Goal: Task Accomplishment & Management: Complete application form

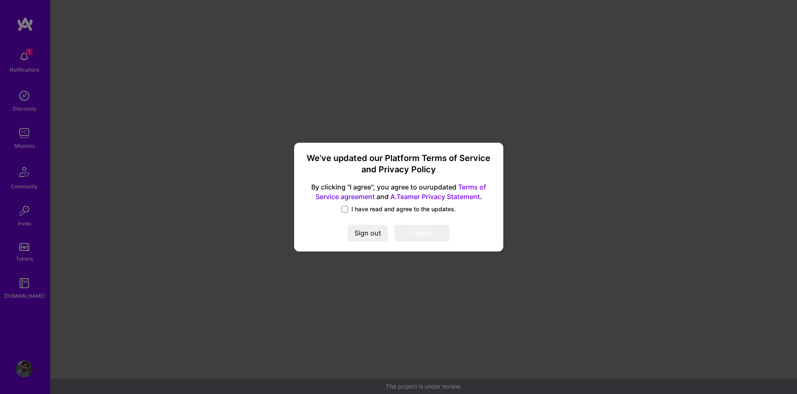
click at [352, 208] on span "I have read and agree to the updates." at bounding box center [404, 209] width 105 height 8
click at [0, 0] on input "I have read and agree to the updates." at bounding box center [0, 0] width 0 height 0
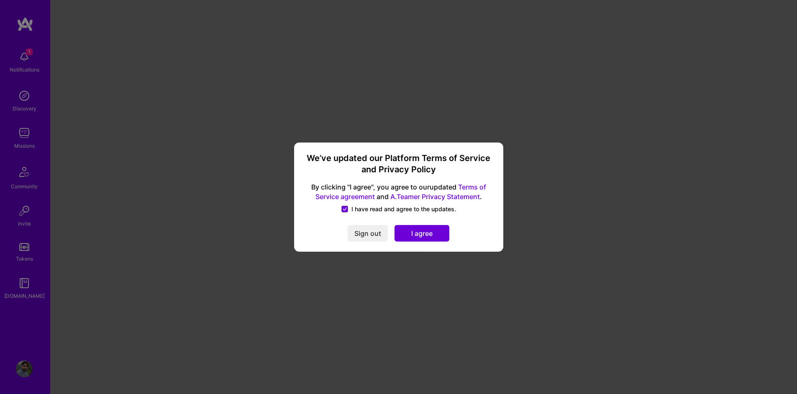
click at [427, 235] on button "I agree" at bounding box center [422, 233] width 55 height 17
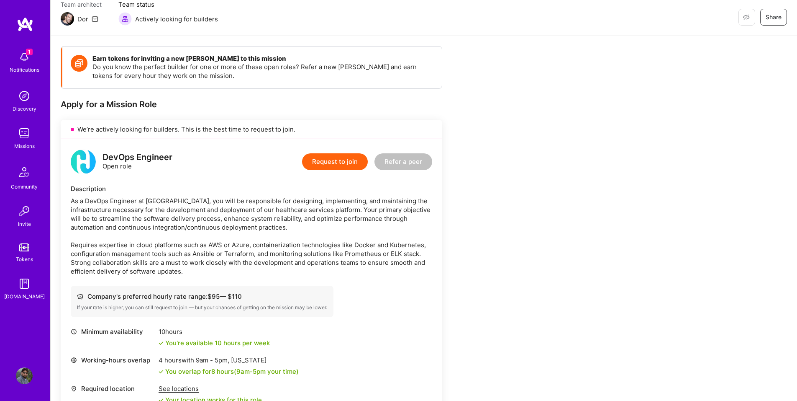
scroll to position [49, 0]
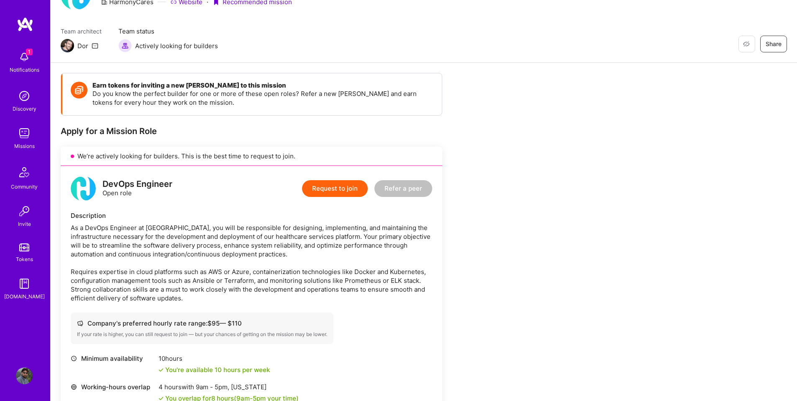
click at [316, 190] on button "Request to join" at bounding box center [335, 188] width 66 height 17
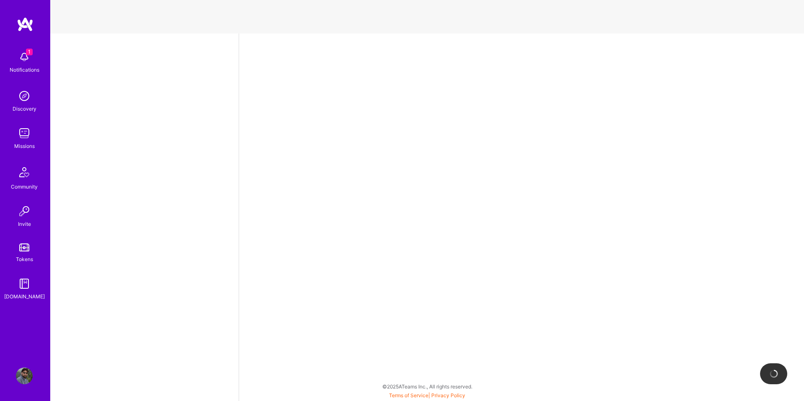
select select "US"
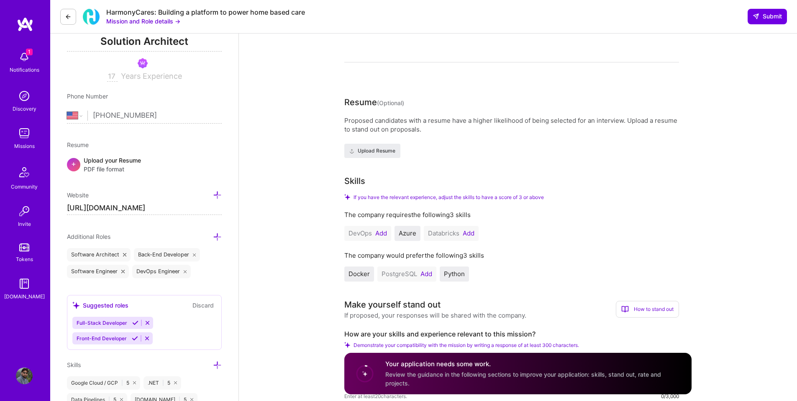
scroll to position [126, 0]
click at [381, 154] on span "Upload Resume" at bounding box center [373, 151] width 46 height 8
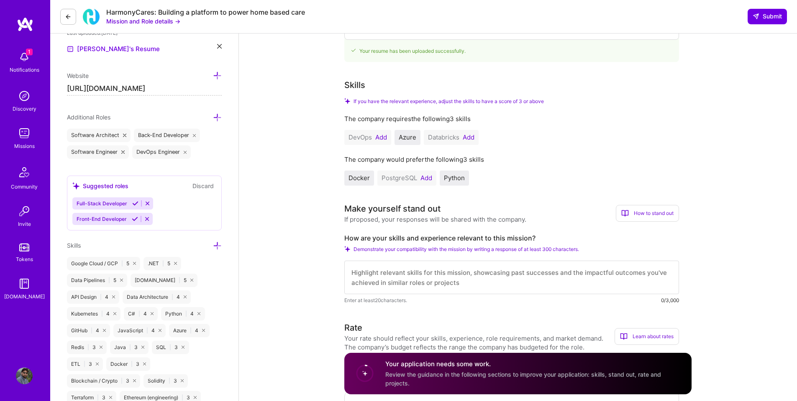
scroll to position [251, 0]
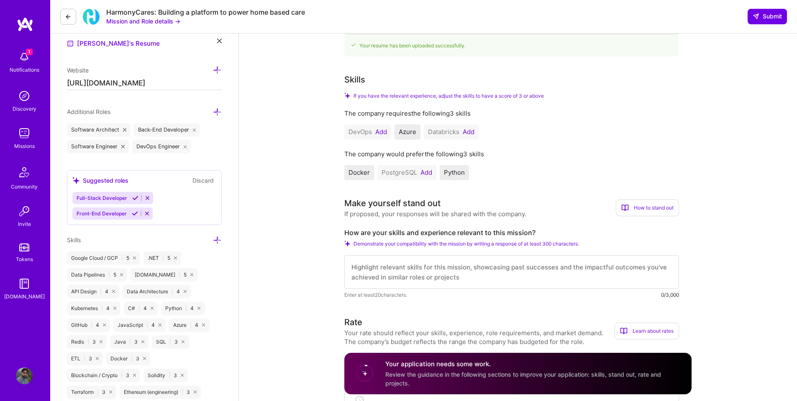
click at [382, 134] on button "Add" at bounding box center [382, 132] width 12 height 7
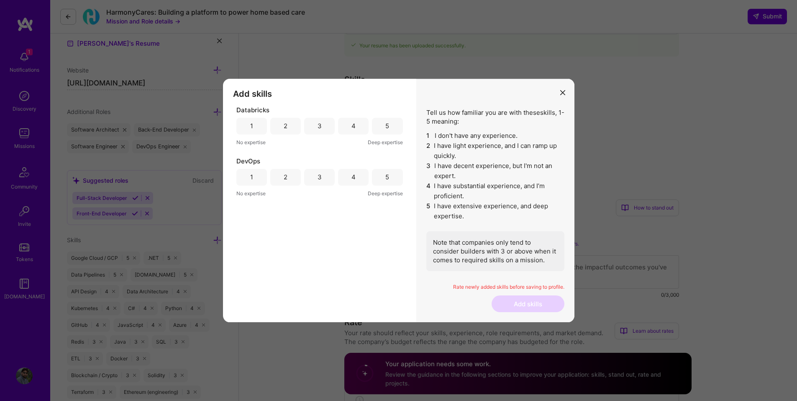
click at [321, 180] on div "3" at bounding box center [320, 176] width 4 height 9
click at [246, 126] on div "1" at bounding box center [252, 126] width 31 height 17
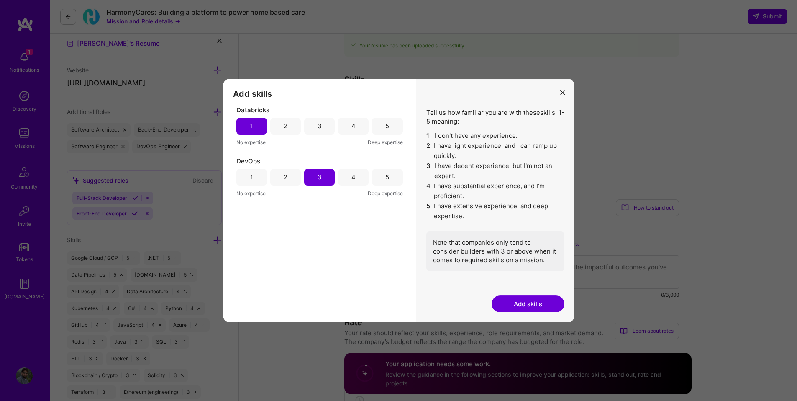
click at [527, 302] on button "Add skills" at bounding box center [528, 303] width 73 height 17
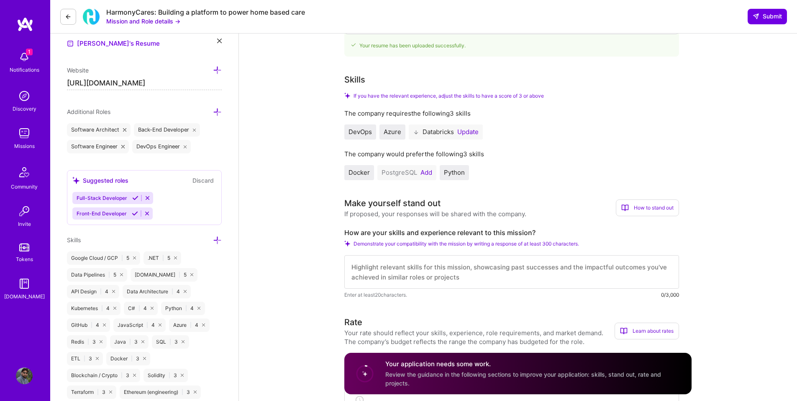
click at [477, 133] on button "Update" at bounding box center [468, 132] width 21 height 7
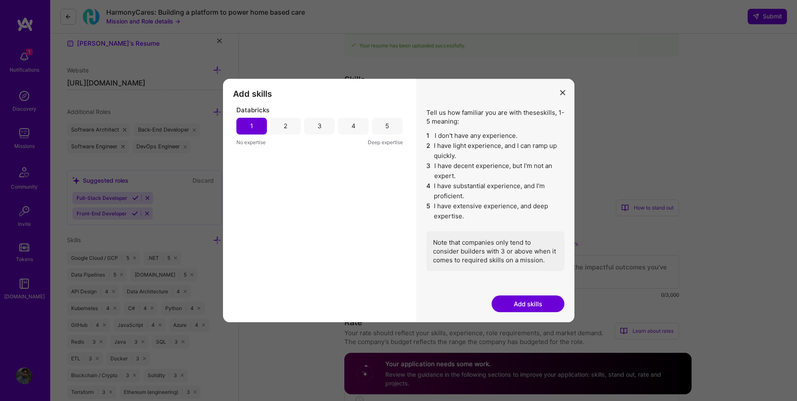
click at [521, 305] on button "Add skills" at bounding box center [528, 303] width 73 height 17
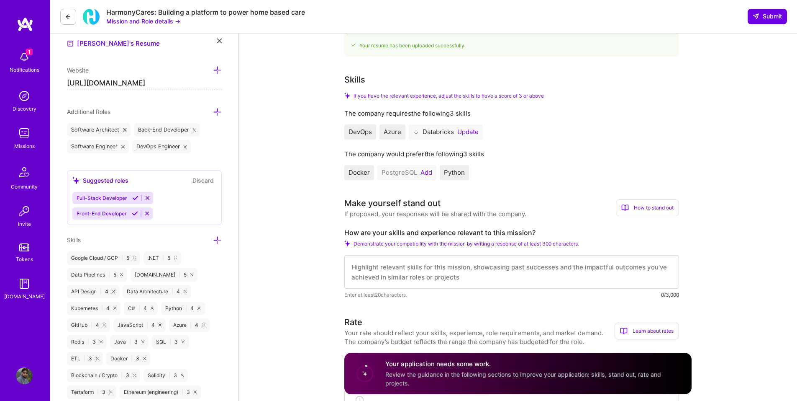
click at [426, 171] on button "Add" at bounding box center [427, 172] width 12 height 7
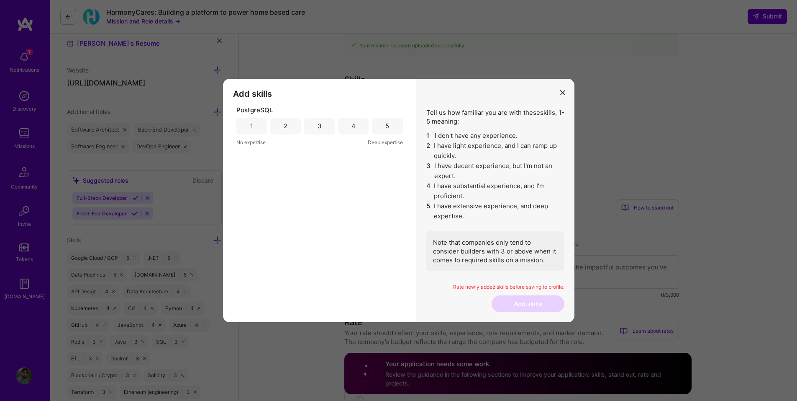
click at [322, 129] on div "3" at bounding box center [319, 126] width 31 height 17
click at [519, 303] on button "Add skills" at bounding box center [528, 303] width 73 height 17
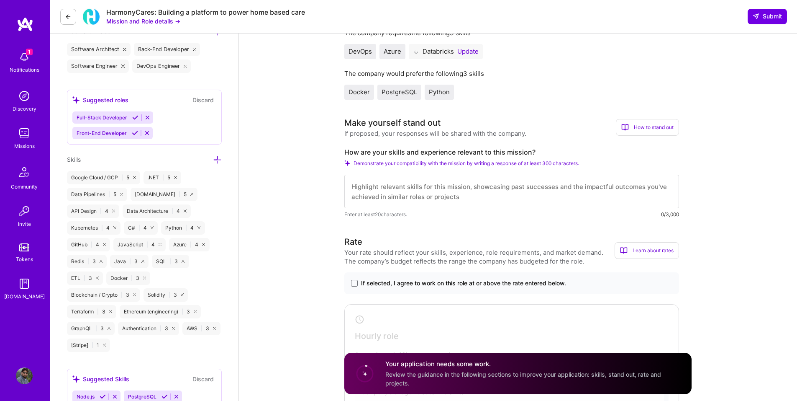
scroll to position [335, 0]
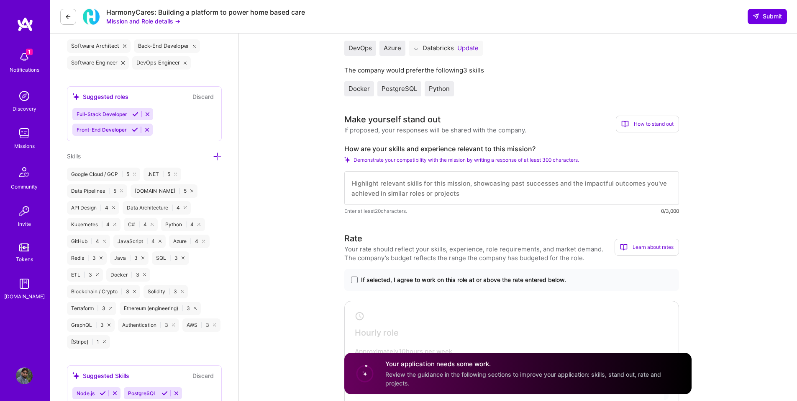
click at [421, 192] on textarea at bounding box center [512, 187] width 335 height 33
click at [450, 276] on span "If selected, I agree to work on this role at or above the rate entered below." at bounding box center [463, 279] width 205 height 8
click at [0, 0] on input "If selected, I agree to work on this role at or above the rate entered below." at bounding box center [0, 0] width 0 height 0
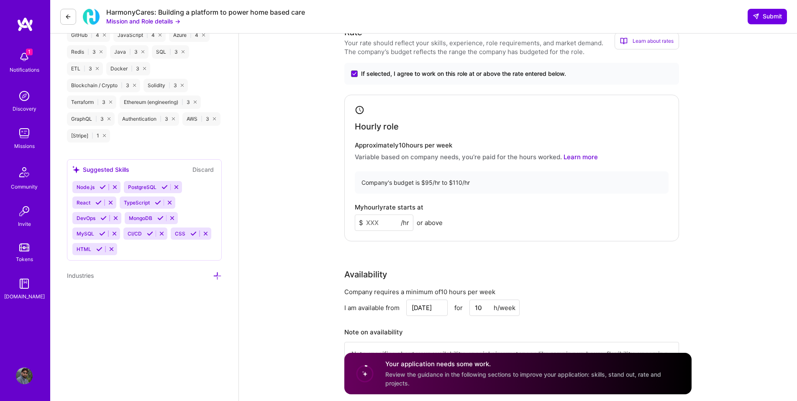
scroll to position [544, 0]
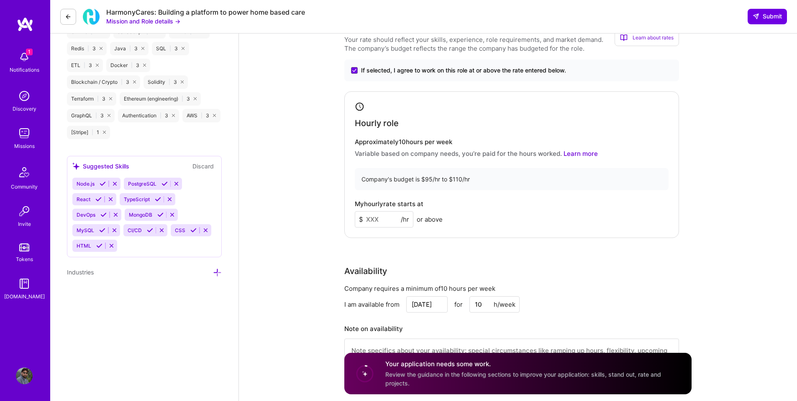
click at [400, 228] on div "Hourly role Approximately 10 hours per week Variable based on company needs, yo…" at bounding box center [512, 164] width 335 height 147
click at [383, 218] on input at bounding box center [384, 219] width 59 height 16
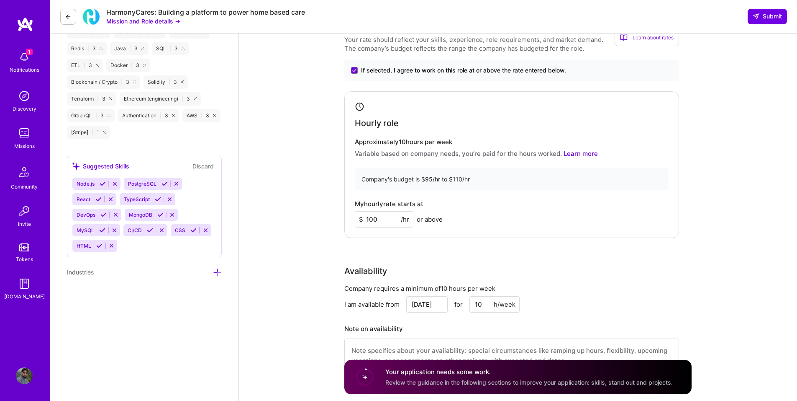
type input "100"
click at [598, 183] on div "Company's budget is $95/hr to $110/hr" at bounding box center [512, 179] width 314 height 22
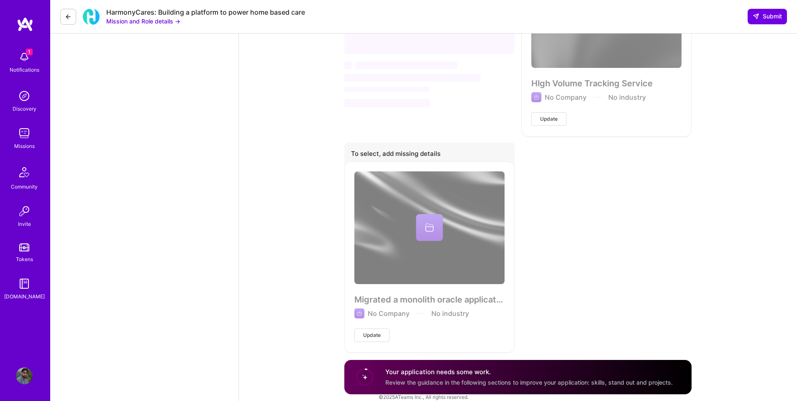
scroll to position [1219, 0]
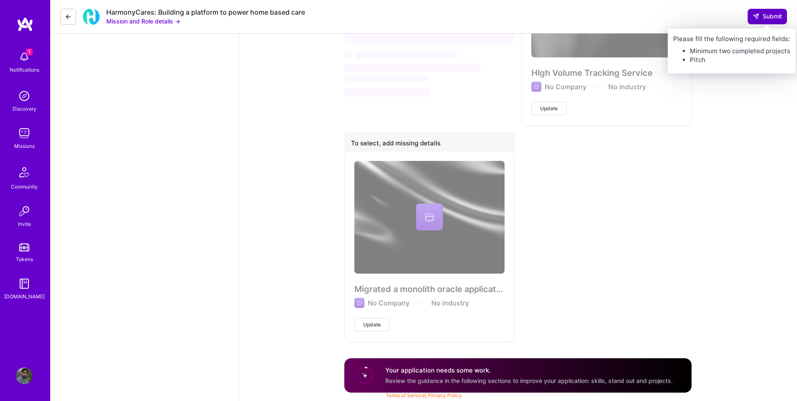
click at [768, 15] on span "Submit" at bounding box center [767, 16] width 29 height 8
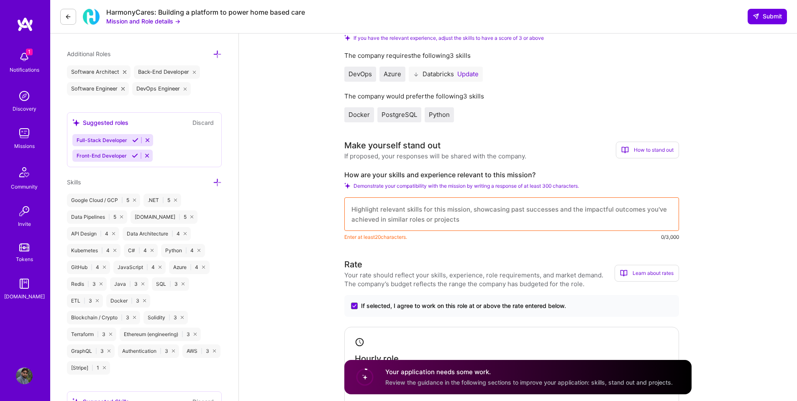
scroll to position [335, 0]
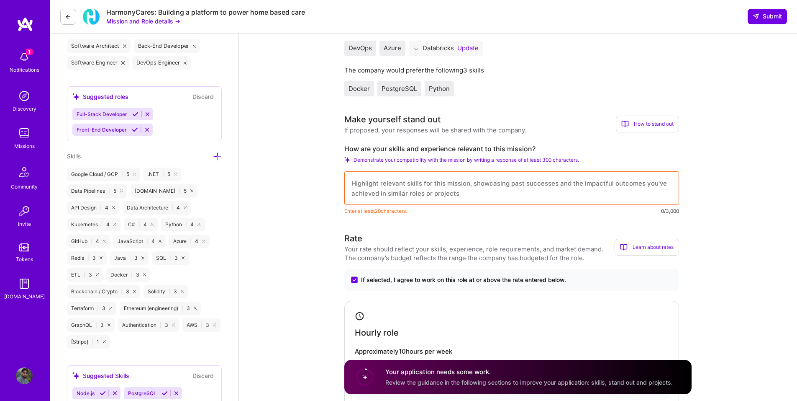
click at [460, 174] on textarea at bounding box center [512, 187] width 335 height 33
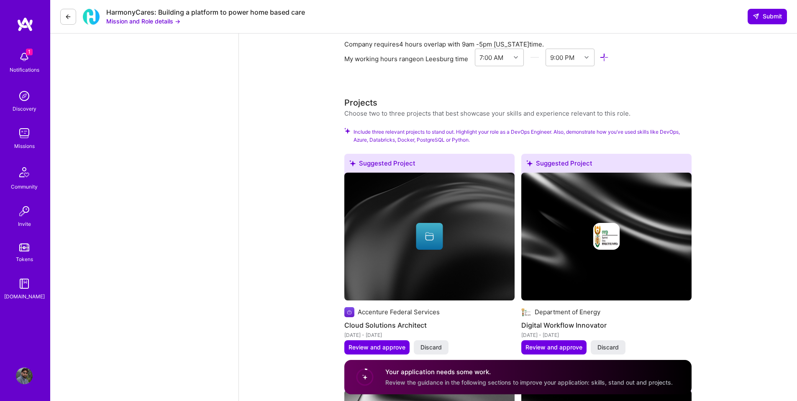
scroll to position [811, 0]
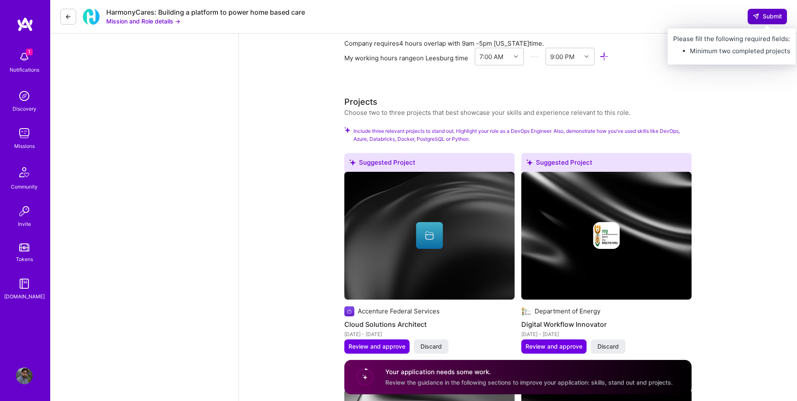
type textarea "I am an expert in Azure, Docker and Python. I write software all day and am pro…"
click at [776, 19] on span "Submit" at bounding box center [767, 16] width 29 height 8
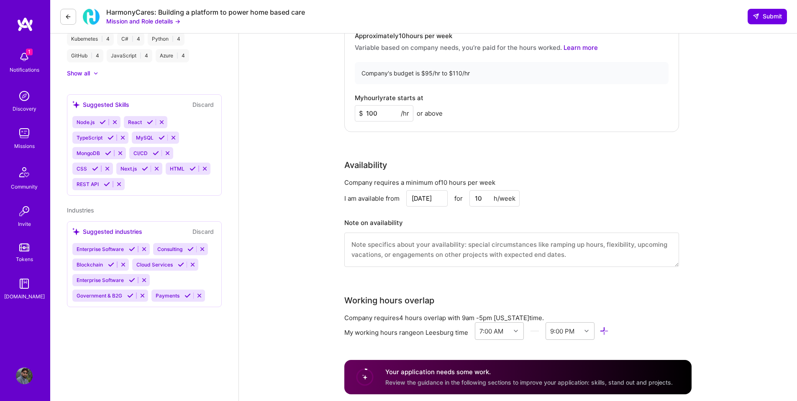
scroll to position [502, 0]
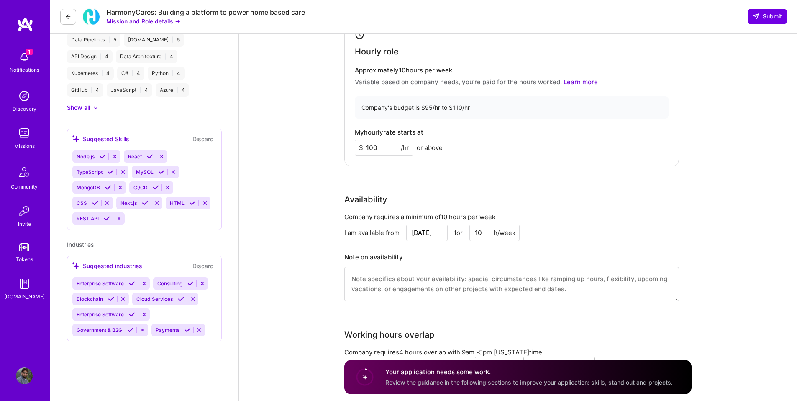
click at [543, 281] on textarea at bounding box center [512, 284] width 335 height 34
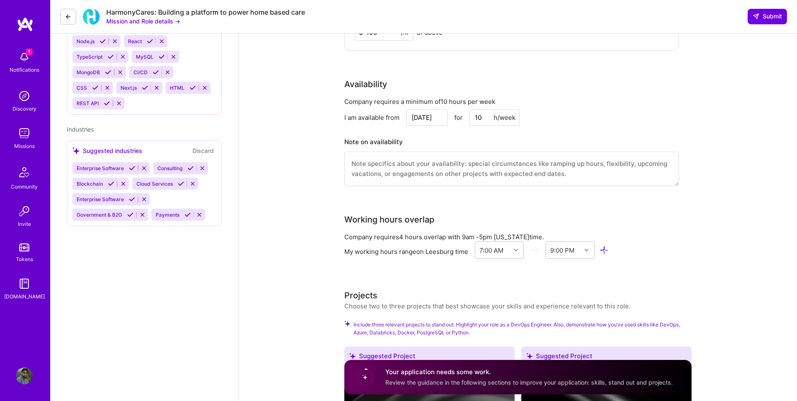
scroll to position [628, 0]
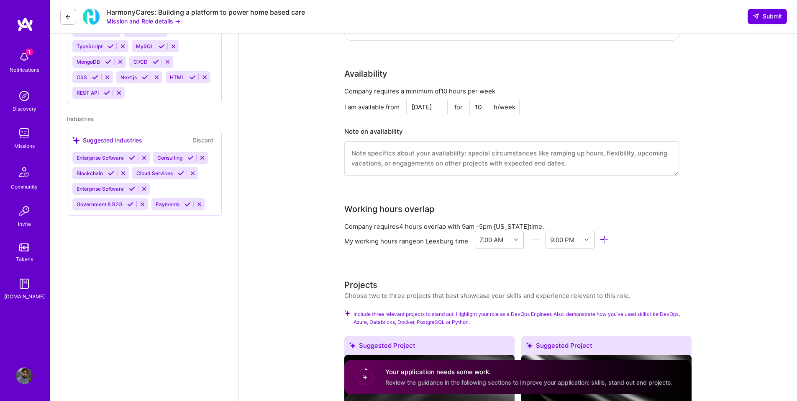
click at [363, 378] on circle at bounding box center [365, 377] width 16 height 16
click at [516, 376] on div "Your application needs some work. Review the guidance in the following sections…" at bounding box center [530, 376] width 288 height 19
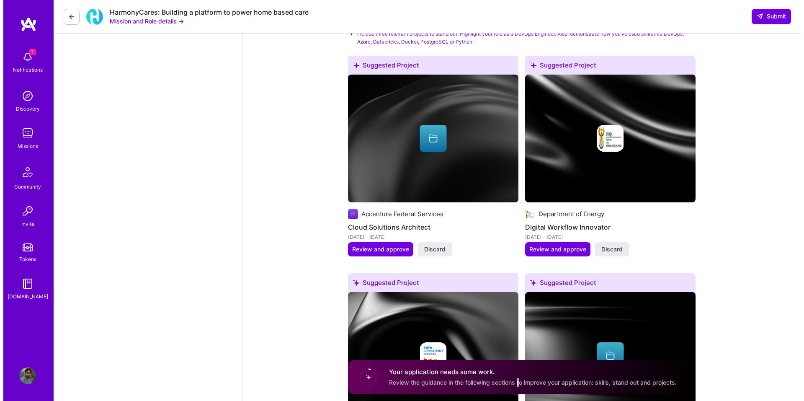
scroll to position [921, 0]
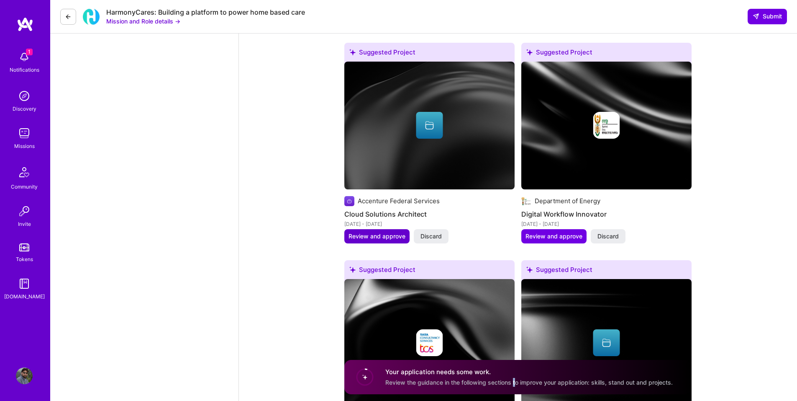
click at [379, 236] on span "Review and approve" at bounding box center [377, 236] width 57 height 8
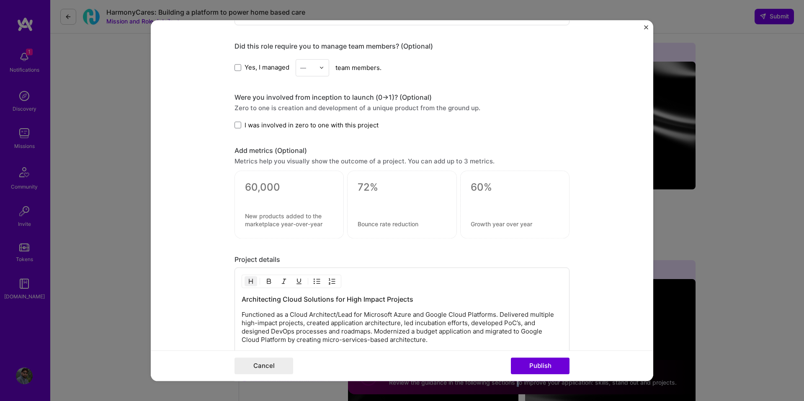
scroll to position [586, 0]
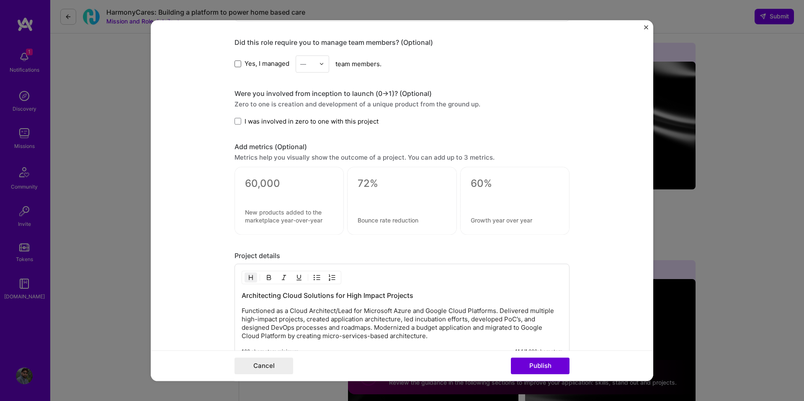
click at [237, 63] on span at bounding box center [237, 63] width 7 height 7
click at [0, 0] on input "Yes, I managed" at bounding box center [0, 0] width 0 height 0
click at [308, 69] on div at bounding box center [307, 64] width 15 height 10
click at [307, 189] on div "8" at bounding box center [312, 194] width 28 height 15
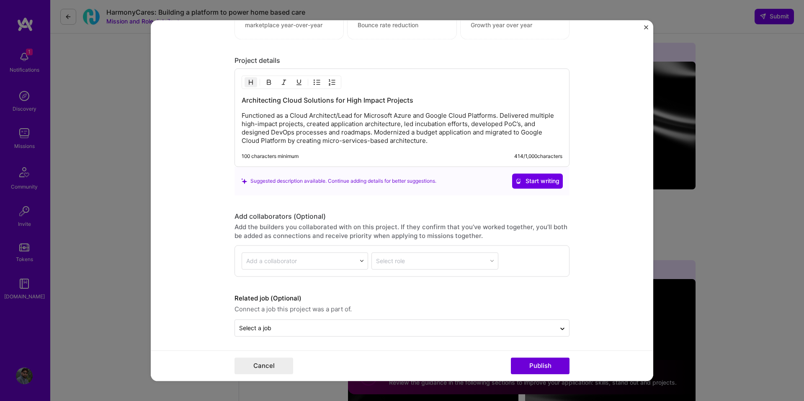
scroll to position [783, 0]
click at [543, 368] on button "Publish" at bounding box center [540, 365] width 59 height 17
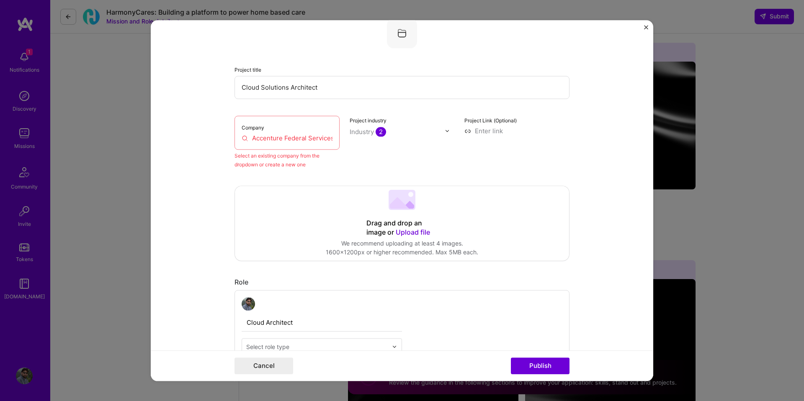
scroll to position [55, 0]
click at [280, 140] on input "Accenture Federal Services" at bounding box center [287, 140] width 91 height 9
drag, startPoint x: 278, startPoint y: 139, endPoint x: 380, endPoint y: 143, distance: 101.8
click at [380, 143] on div "Company Accenture Federal Services Select an existing company from the dropdown…" at bounding box center [401, 144] width 335 height 53
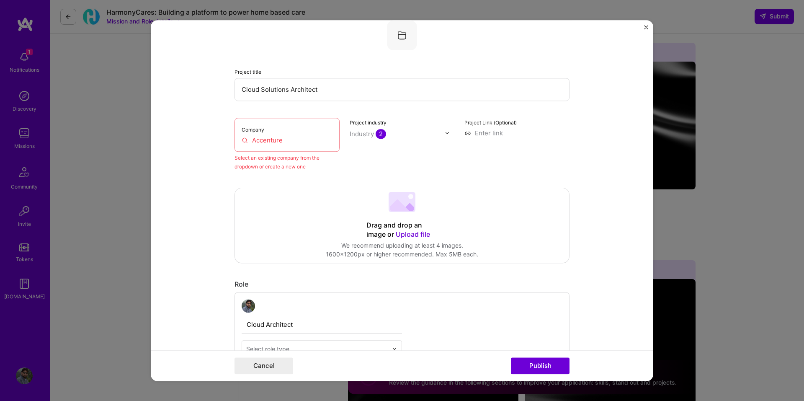
scroll to position [0, 0]
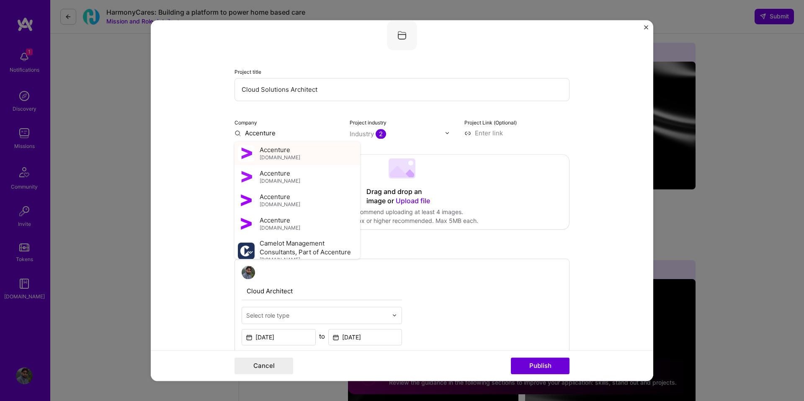
type input "Accenture"
click at [327, 152] on div "Accenture [DOMAIN_NAME]" at bounding box center [297, 152] width 126 height 23
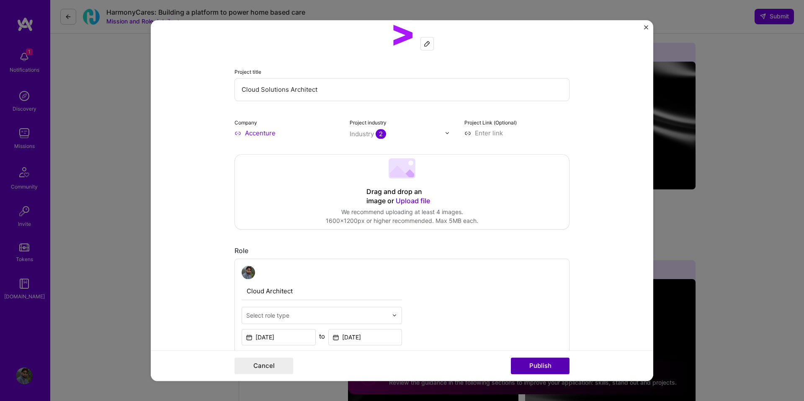
click at [526, 362] on button "Publish" at bounding box center [540, 365] width 59 height 17
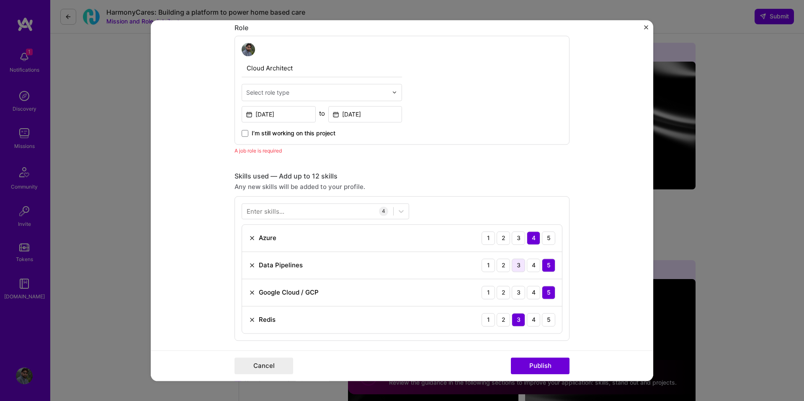
scroll to position [281, 0]
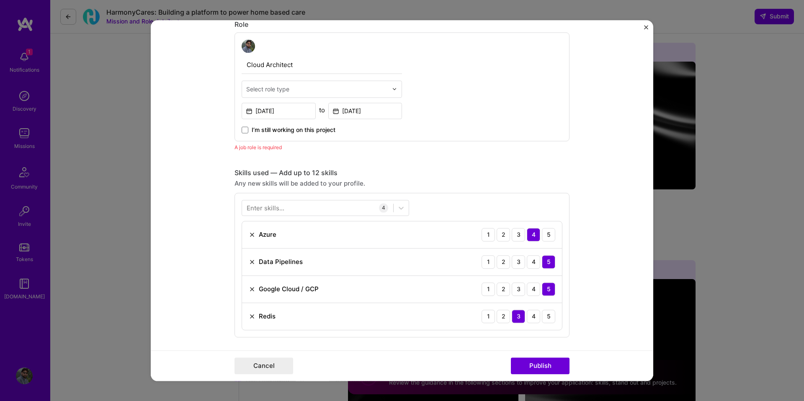
click at [308, 89] on input "text" at bounding box center [316, 89] width 141 height 9
type input "C"
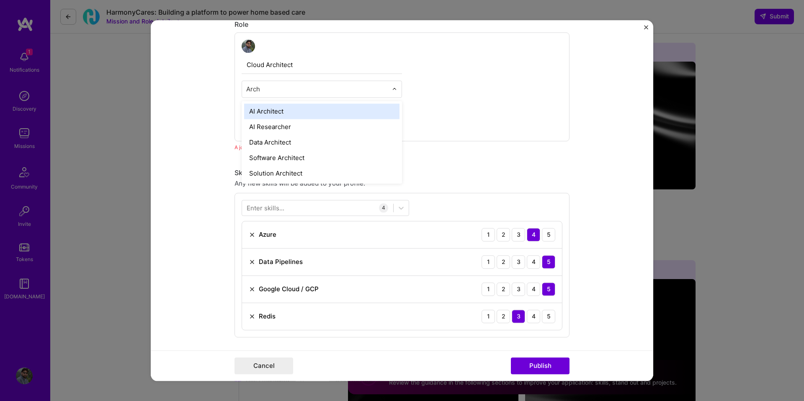
type input "Archi"
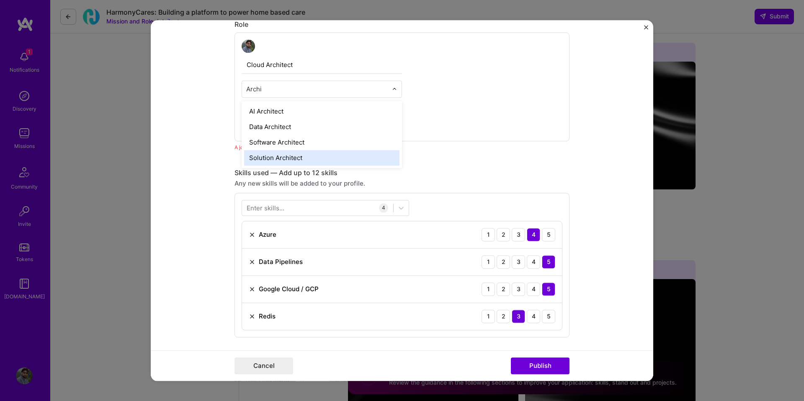
click at [306, 155] on div "Solution Architect" at bounding box center [321, 157] width 155 height 15
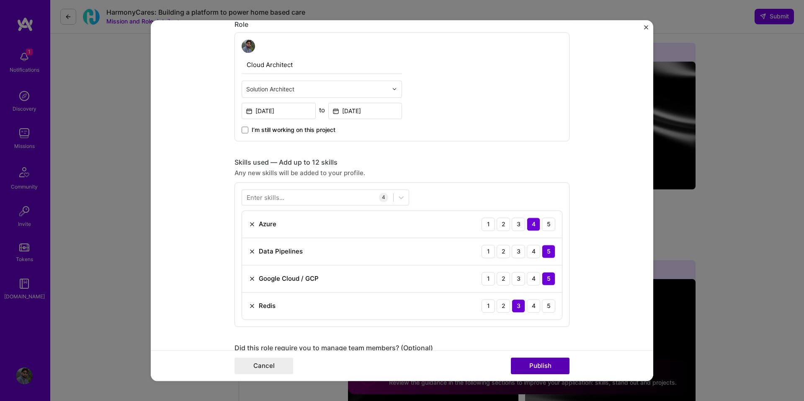
click at [539, 367] on button "Publish" at bounding box center [540, 365] width 59 height 17
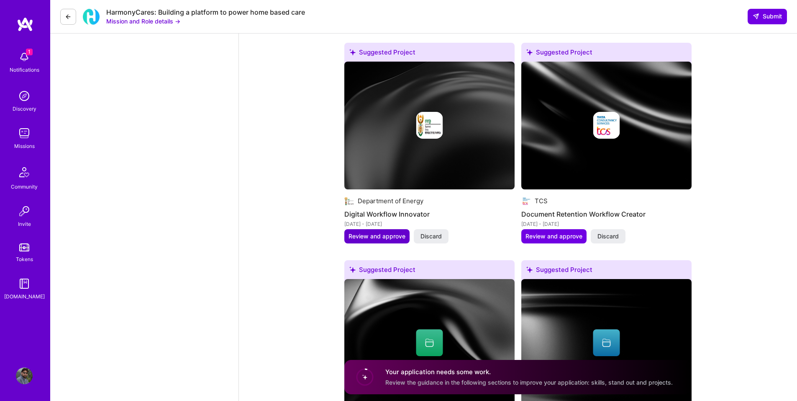
click at [388, 235] on span "Review and approve" at bounding box center [377, 236] width 57 height 8
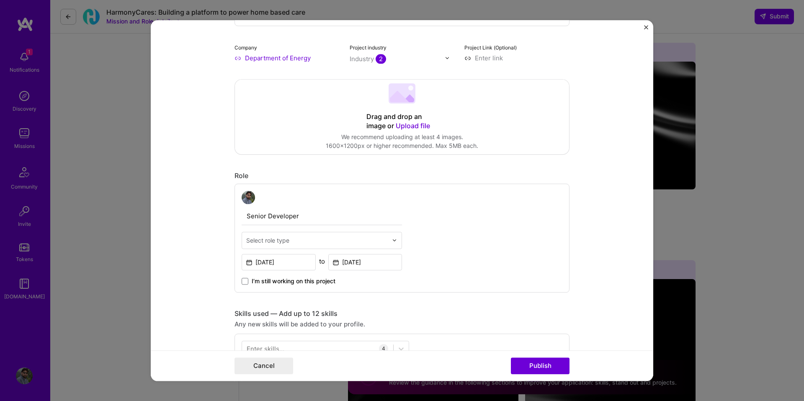
scroll to position [209, 0]
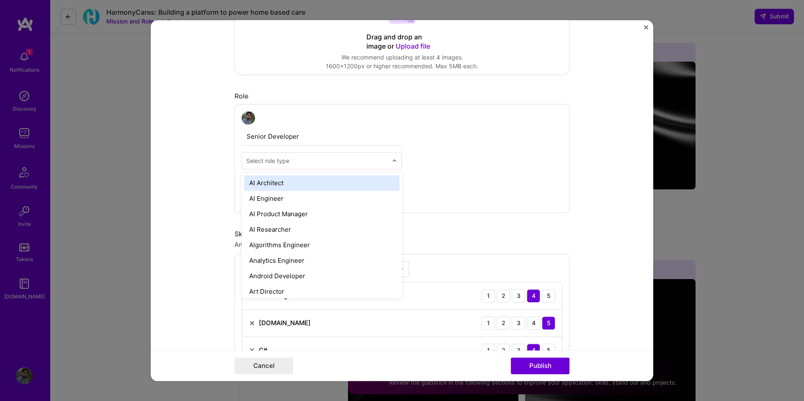
click at [333, 163] on input "text" at bounding box center [316, 160] width 141 height 9
type input "d"
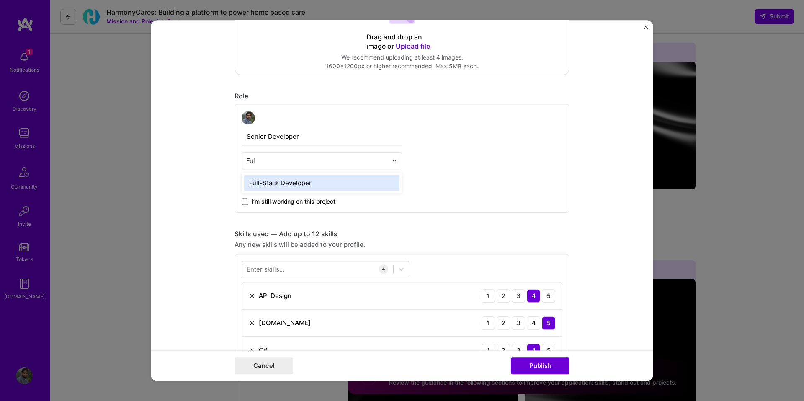
type input "Full"
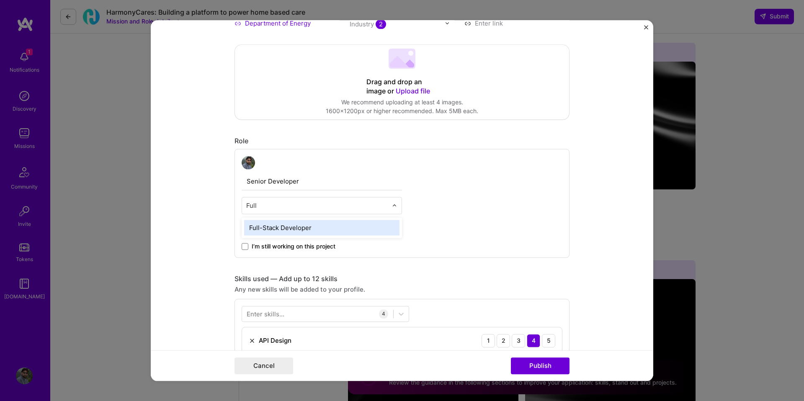
scroll to position [126, 0]
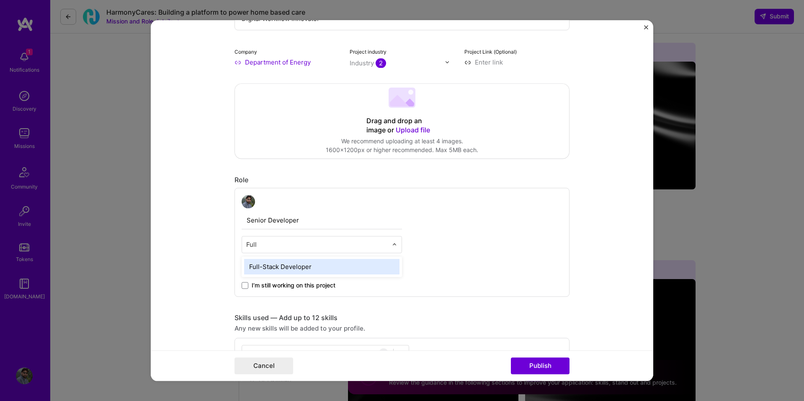
click at [317, 268] on div "Full-Stack Developer" at bounding box center [321, 266] width 155 height 15
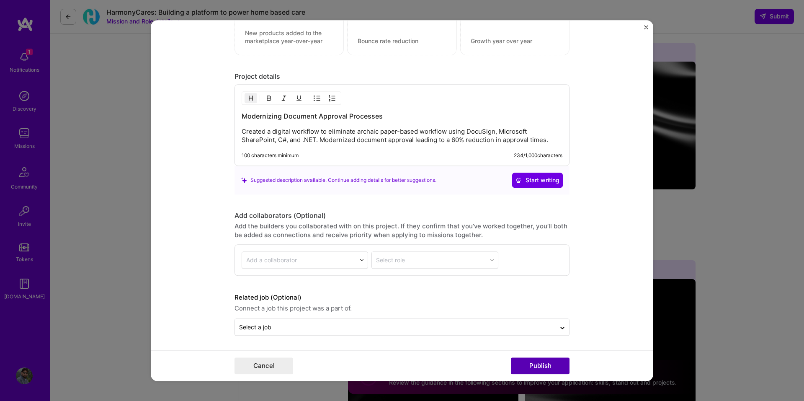
scroll to position [766, 0]
click at [536, 362] on button "Publish" at bounding box center [540, 365] width 59 height 17
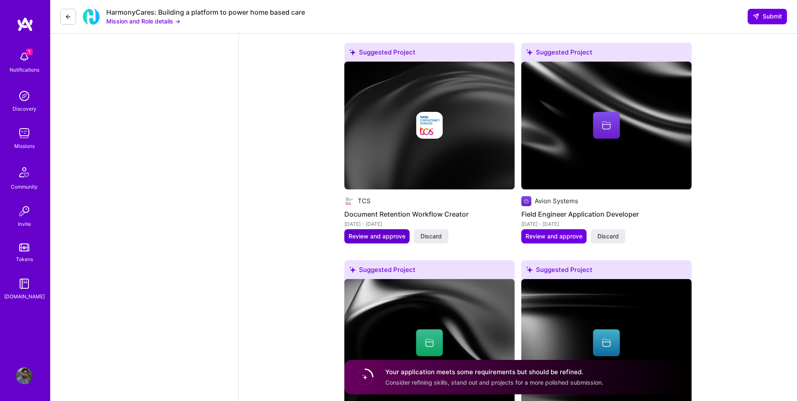
click at [381, 236] on span "Review and approve" at bounding box center [377, 236] width 57 height 8
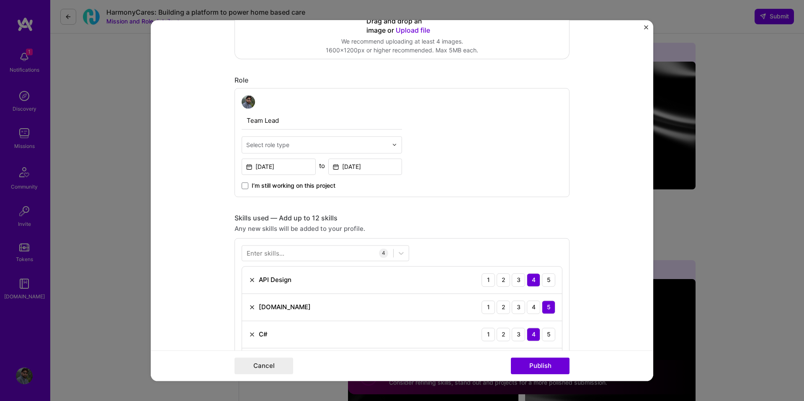
scroll to position [293, 0]
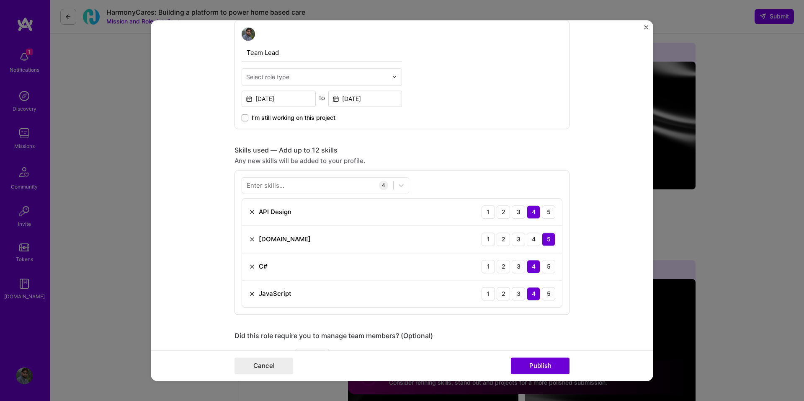
click at [286, 79] on div "Select role type" at bounding box center [267, 76] width 43 height 9
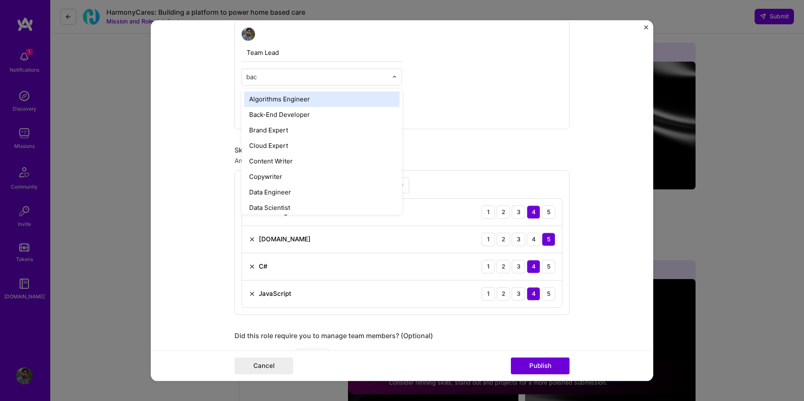
type input "back"
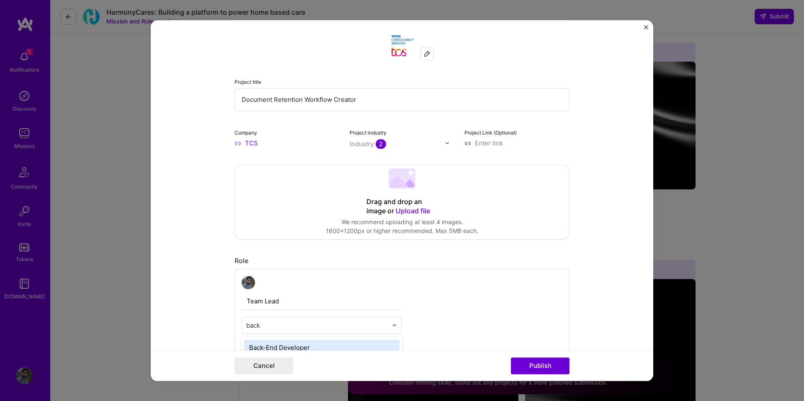
scroll to position [42, 0]
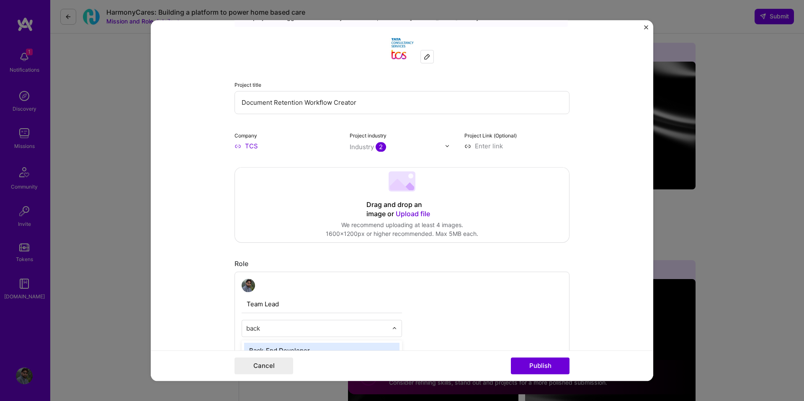
click at [325, 348] on div "Back-End Developer" at bounding box center [321, 349] width 155 height 15
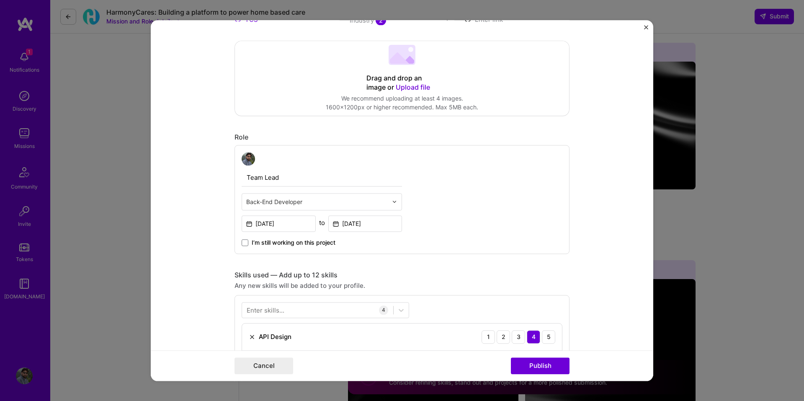
scroll to position [167, 0]
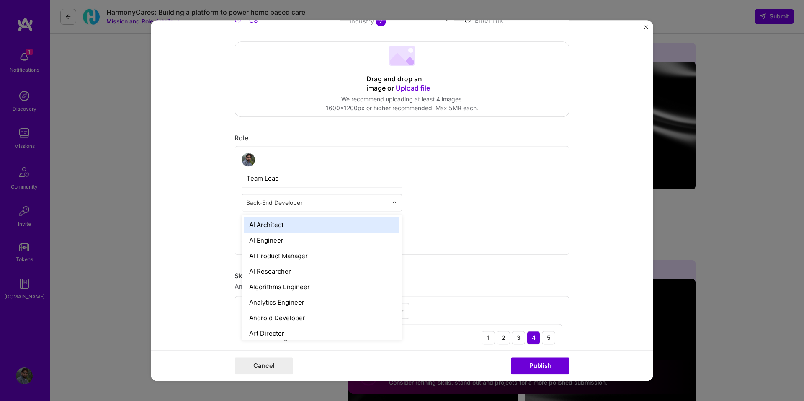
click at [295, 204] on input "text" at bounding box center [316, 202] width 141 height 9
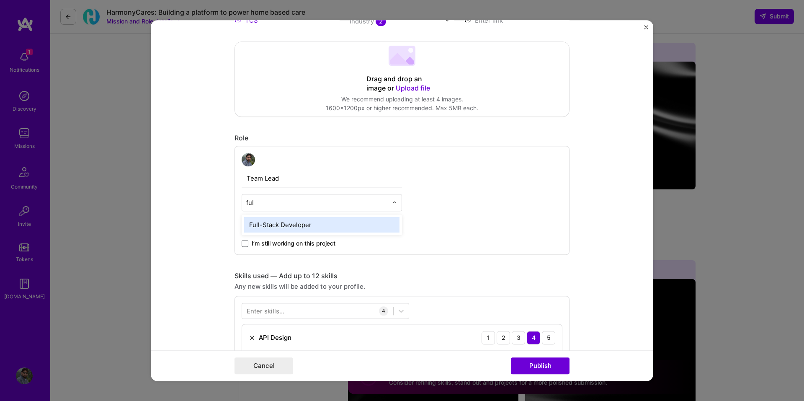
type input "full"
click at [301, 227] on div "Full-Stack Developer" at bounding box center [321, 224] width 155 height 15
click at [529, 363] on button "Publish" at bounding box center [540, 365] width 59 height 17
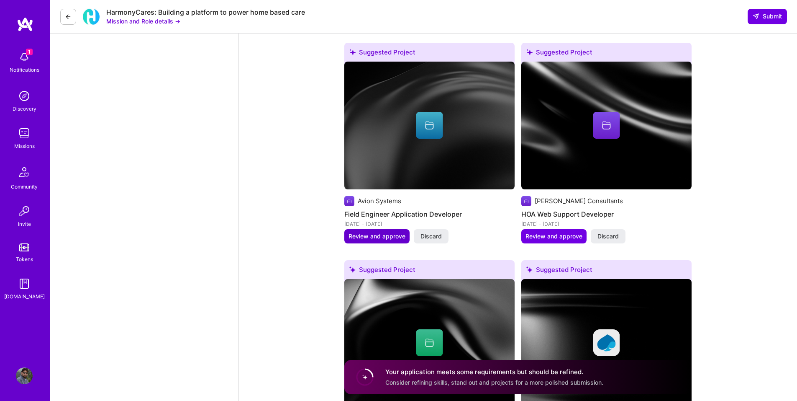
click at [387, 235] on span "Review and approve" at bounding box center [377, 236] width 57 height 8
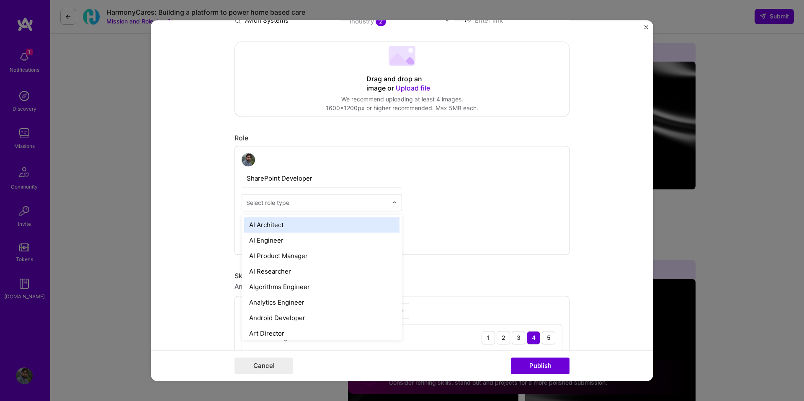
click at [294, 198] on input "text" at bounding box center [316, 202] width 141 height 9
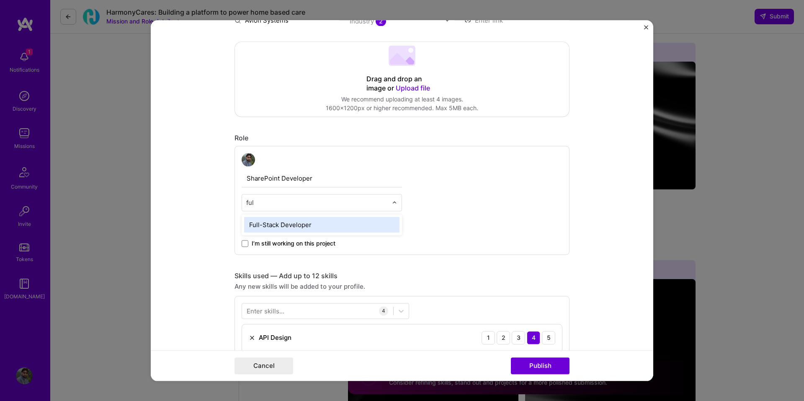
type input "full"
click at [300, 229] on div "Full-Stack Developer" at bounding box center [321, 224] width 155 height 15
click at [537, 363] on button "Publish" at bounding box center [540, 365] width 59 height 17
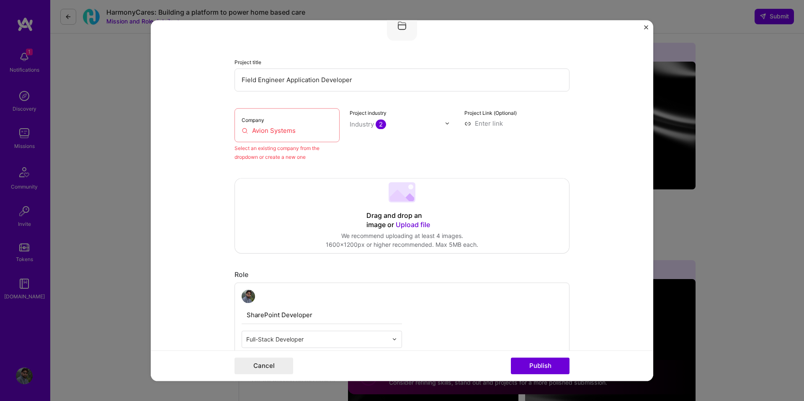
scroll to position [55, 0]
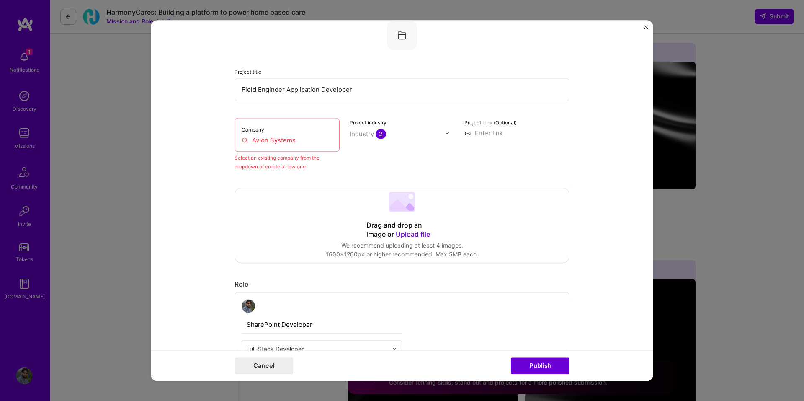
click at [288, 140] on input "Avion Systems" at bounding box center [287, 140] width 91 height 9
click at [311, 142] on input "Avion Systems" at bounding box center [287, 140] width 91 height 9
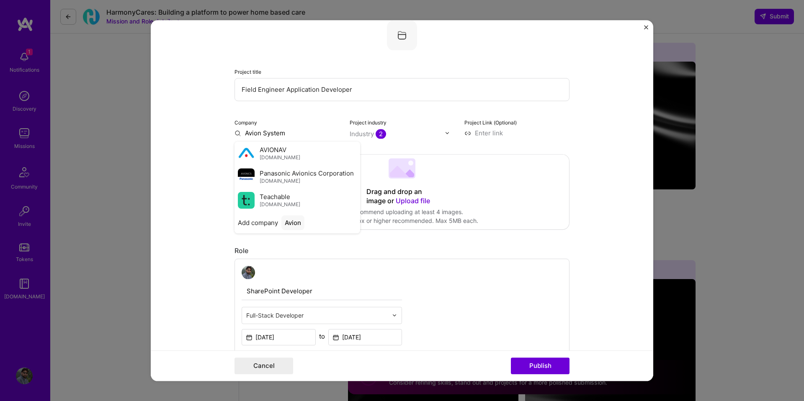
type input "Avion Systems"
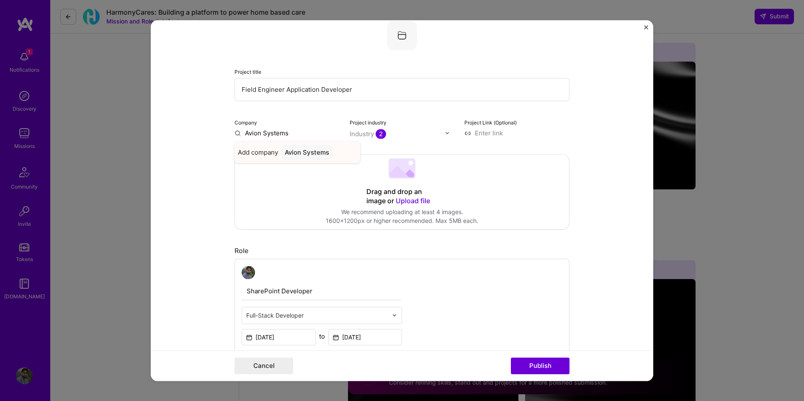
click at [259, 152] on span "Add company" at bounding box center [258, 152] width 40 height 9
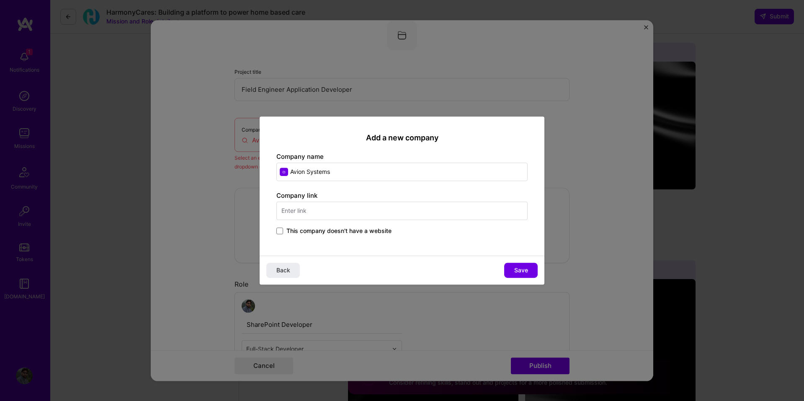
click at [347, 232] on span "This company doesn't have a website" at bounding box center [338, 230] width 105 height 8
click at [0, 0] on input "This company doesn't have a website" at bounding box center [0, 0] width 0 height 0
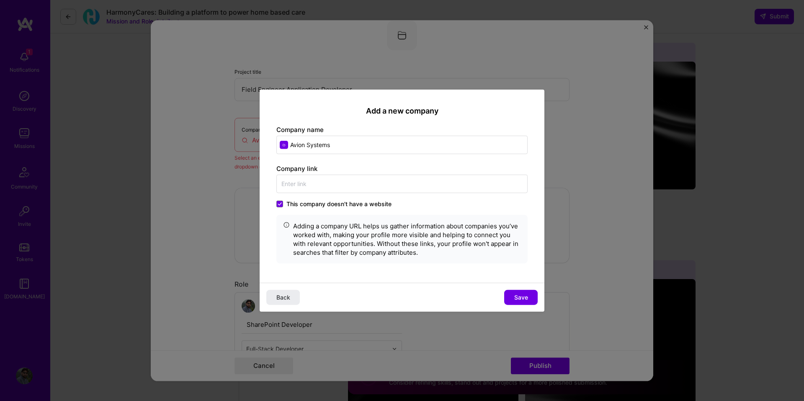
click at [355, 206] on span "This company doesn't have a website" at bounding box center [338, 204] width 105 height 8
click at [0, 0] on input "This company doesn't have a website" at bounding box center [0, 0] width 0 height 0
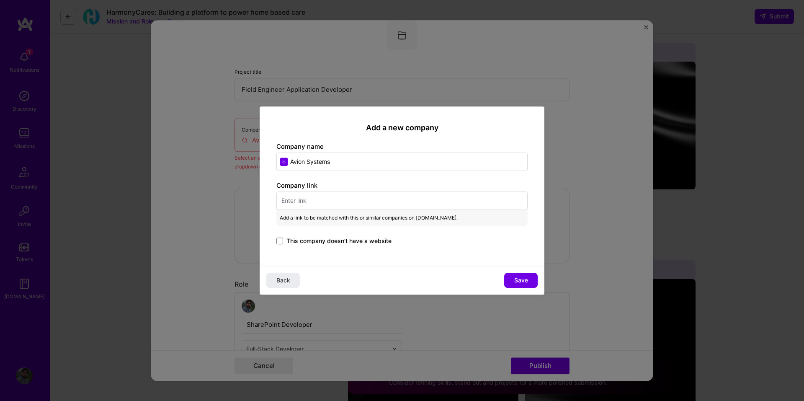
click at [306, 196] on input "text" at bounding box center [401, 200] width 251 height 18
paste input "[URL][DOMAIN_NAME]"
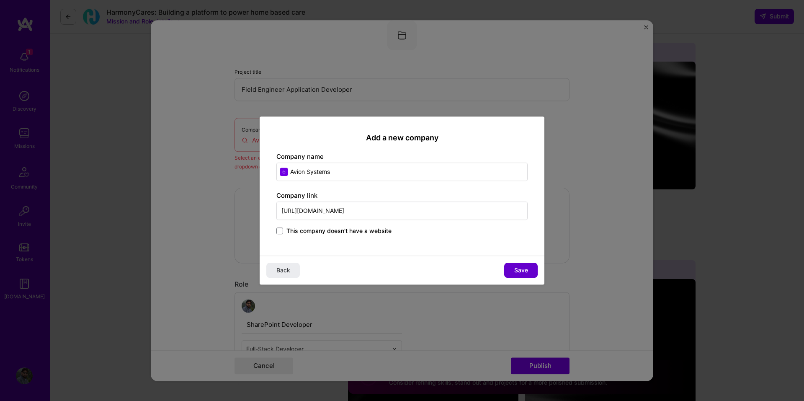
type input "[URL][DOMAIN_NAME]"
click at [515, 270] on span "Save" at bounding box center [521, 270] width 14 height 8
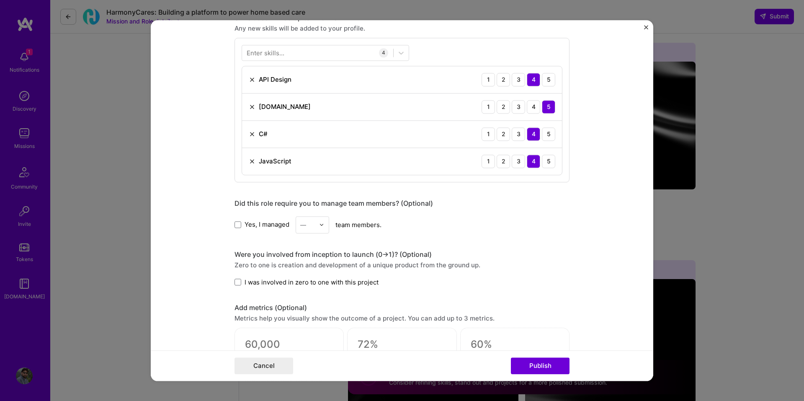
scroll to position [473, 0]
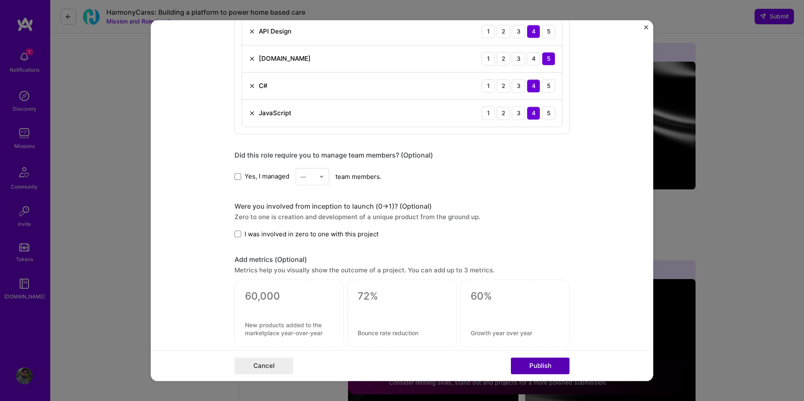
click at [535, 359] on button "Publish" at bounding box center [540, 365] width 59 height 17
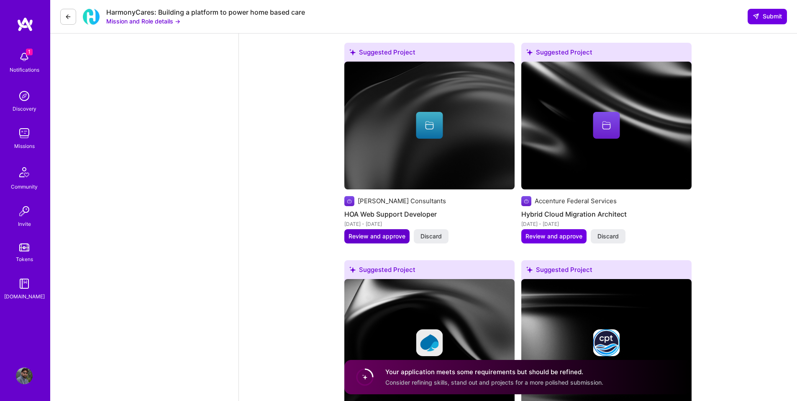
click at [382, 237] on span "Review and approve" at bounding box center [377, 236] width 57 height 8
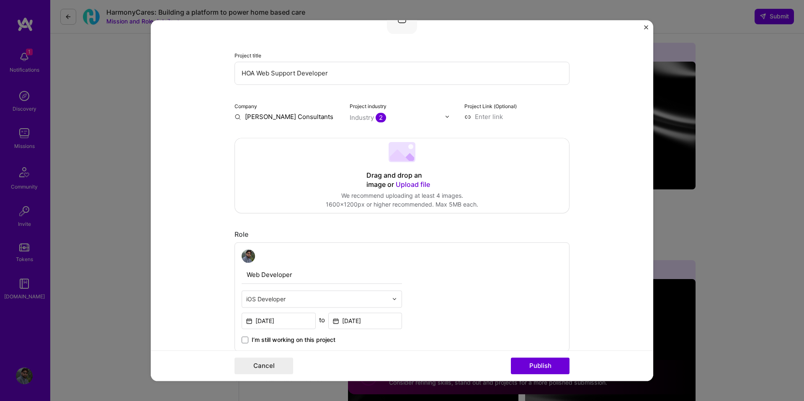
scroll to position [126, 0]
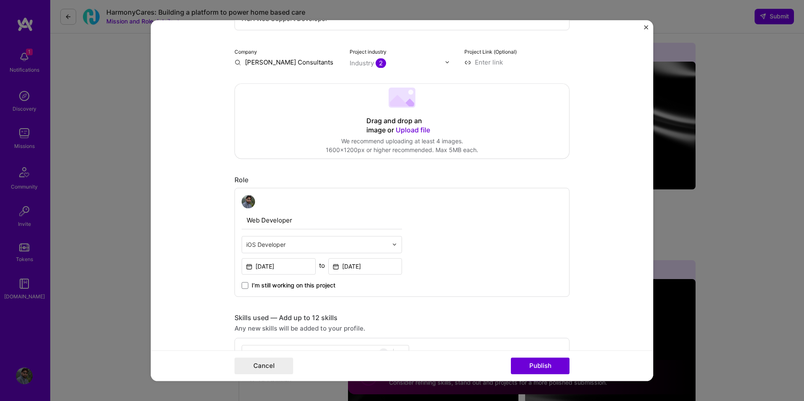
click at [281, 244] on input "text" at bounding box center [316, 244] width 141 height 9
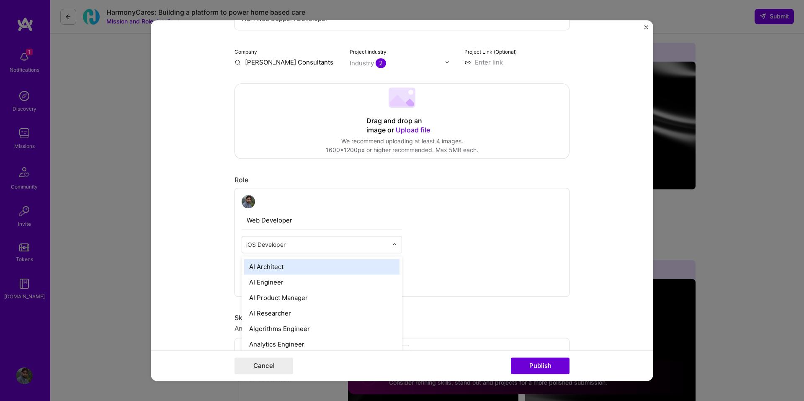
click at [301, 246] on input "text" at bounding box center [316, 244] width 141 height 9
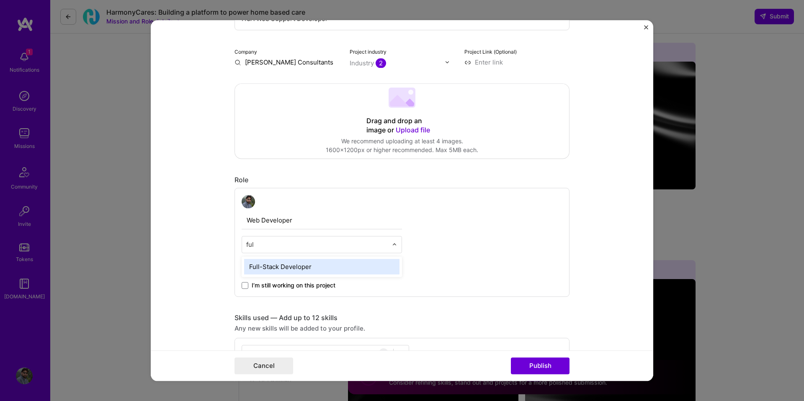
type input "full"
click at [270, 266] on div "Full-Stack Developer" at bounding box center [321, 266] width 155 height 15
click at [530, 370] on button "Publish" at bounding box center [540, 365] width 59 height 17
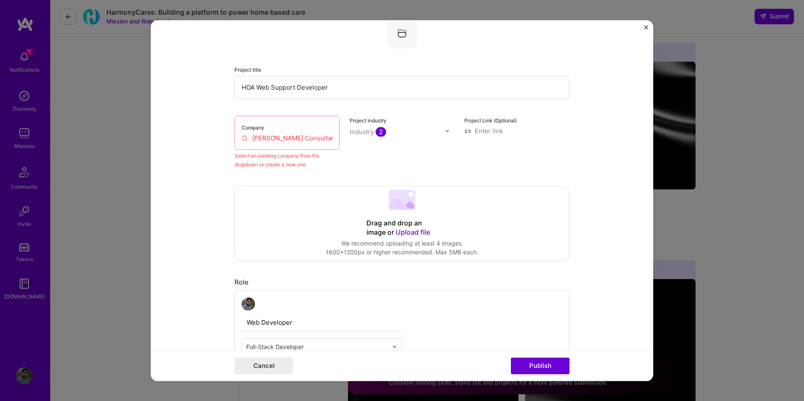
scroll to position [55, 0]
click at [310, 140] on input "[PERSON_NAME] Consultants" at bounding box center [287, 140] width 91 height 9
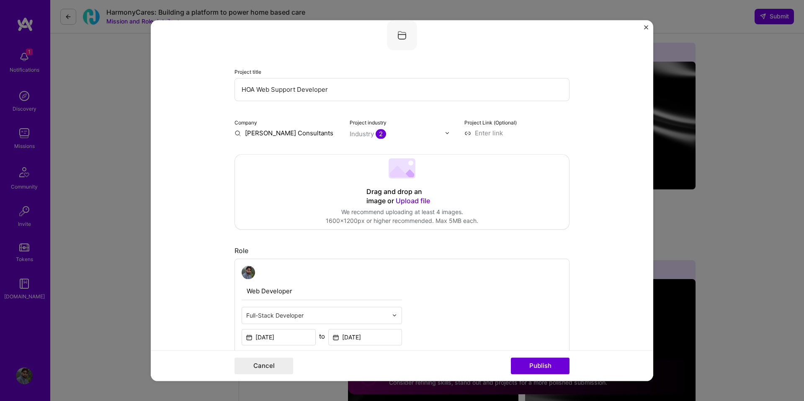
click at [302, 154] on div "Drag and drop an image or Upload file Upload file We recommend uploading at lea…" at bounding box center [401, 191] width 335 height 75
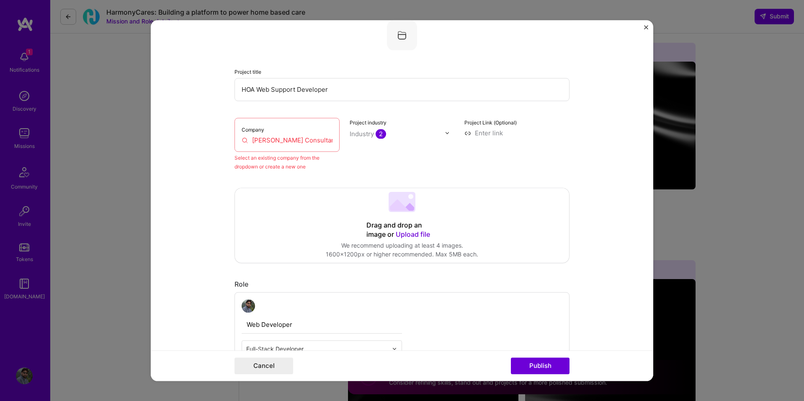
click at [319, 141] on input "[PERSON_NAME] Consultants" at bounding box center [287, 140] width 91 height 9
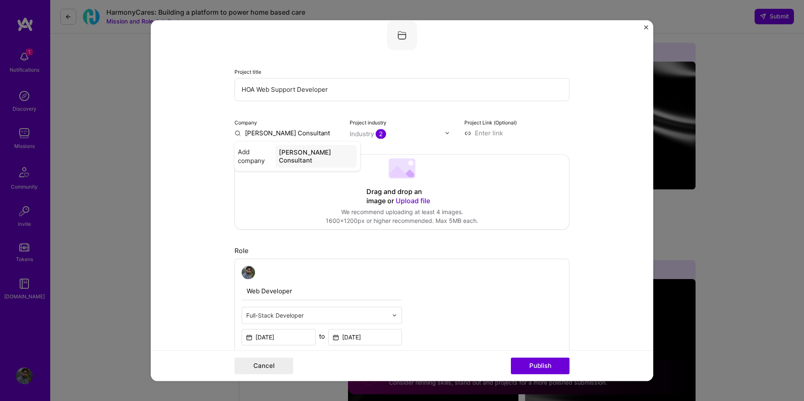
type input "[PERSON_NAME] Consultants"
click at [262, 154] on span "Add company" at bounding box center [254, 156] width 33 height 18
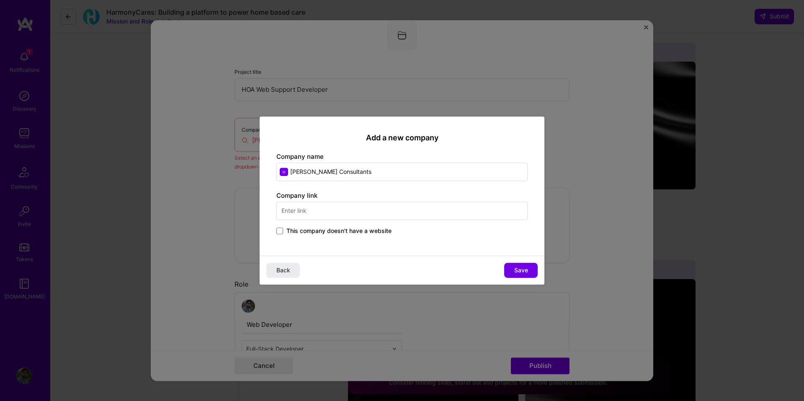
click at [324, 231] on span "This company doesn't have a website" at bounding box center [338, 230] width 105 height 8
click at [0, 0] on input "This company doesn't have a website" at bounding box center [0, 0] width 0 height 0
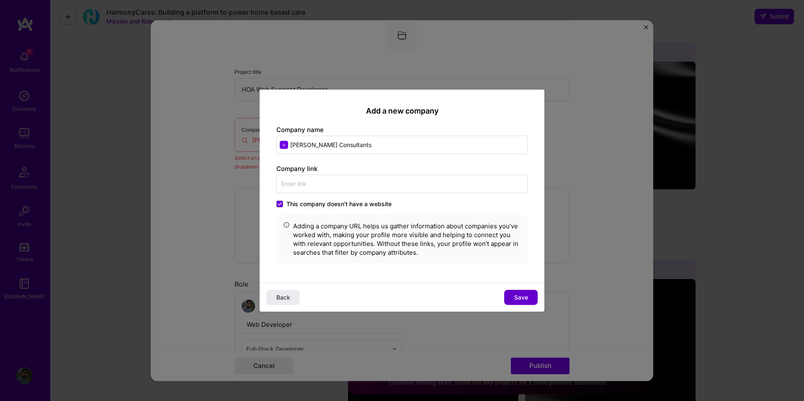
click at [526, 296] on span "Save" at bounding box center [521, 297] width 14 height 8
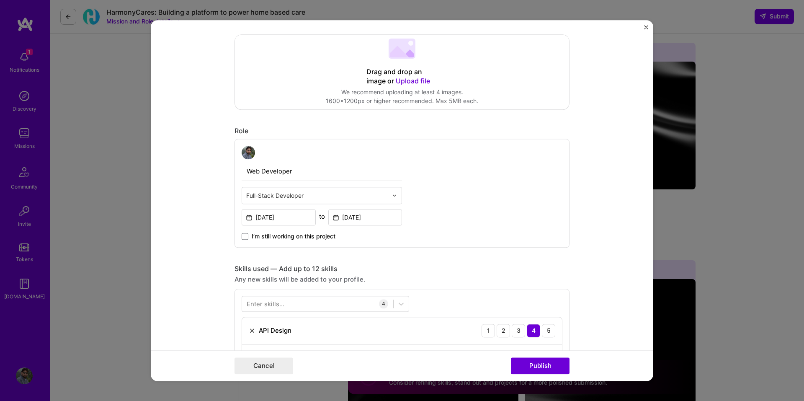
scroll to position [264, 0]
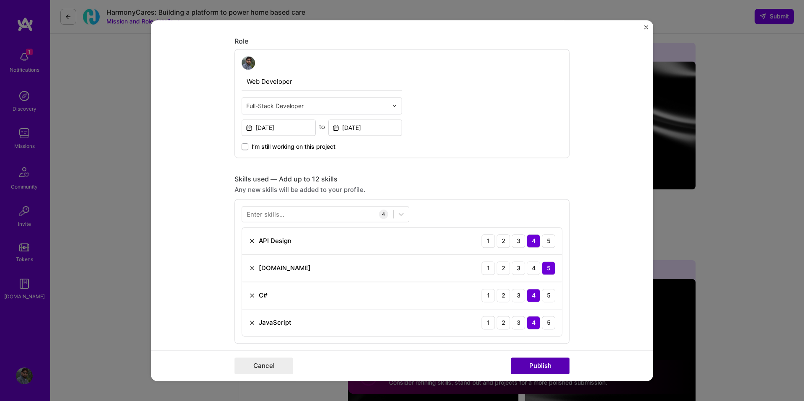
click at [534, 368] on button "Publish" at bounding box center [540, 365] width 59 height 17
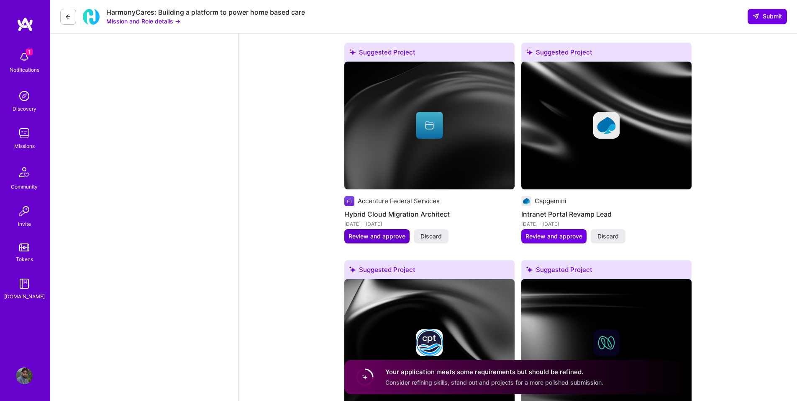
click at [379, 237] on span "Review and approve" at bounding box center [377, 236] width 57 height 8
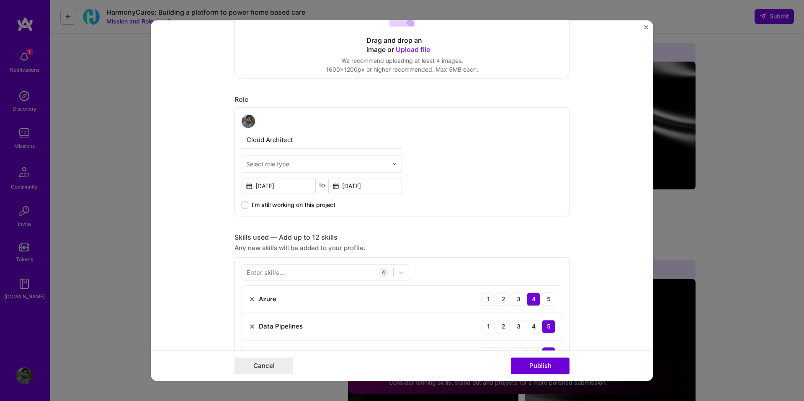
scroll to position [209, 0]
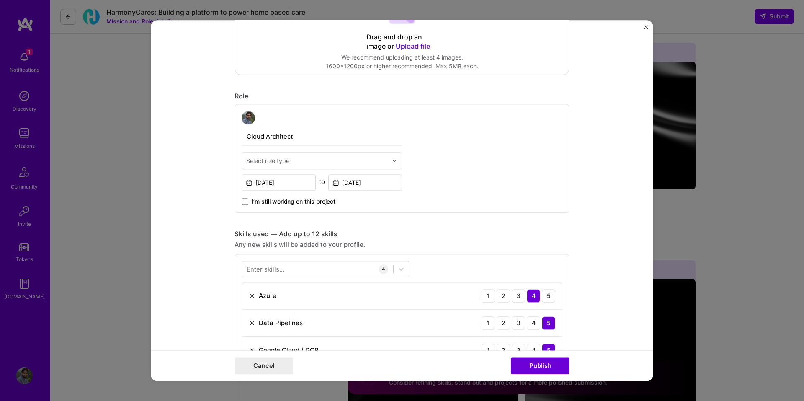
click at [330, 166] on div "Select role type" at bounding box center [317, 160] width 150 height 16
type input "softwa"
click at [316, 181] on div "Software Architect" at bounding box center [321, 182] width 155 height 15
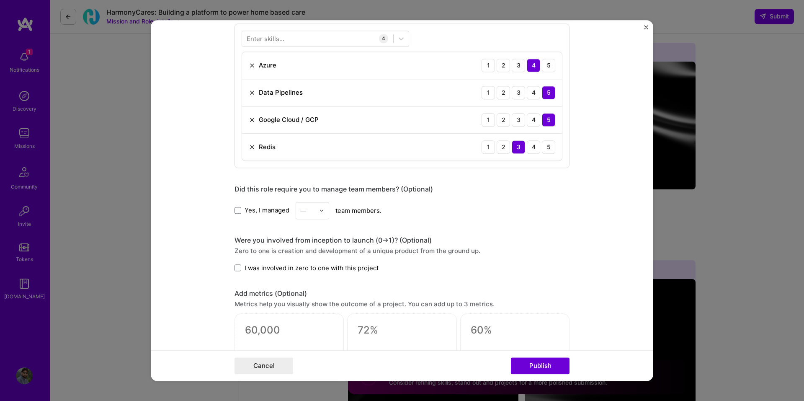
scroll to position [460, 0]
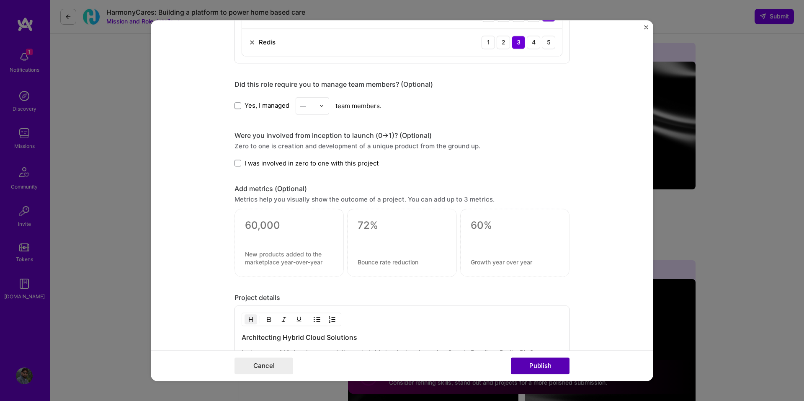
click at [531, 367] on button "Publish" at bounding box center [540, 365] width 59 height 17
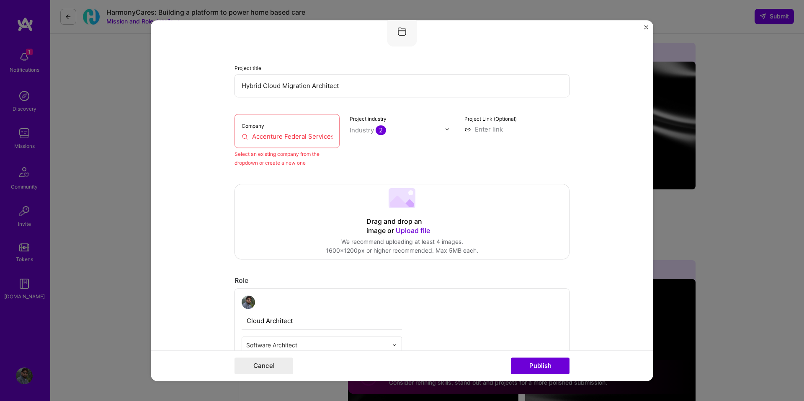
scroll to position [55, 0]
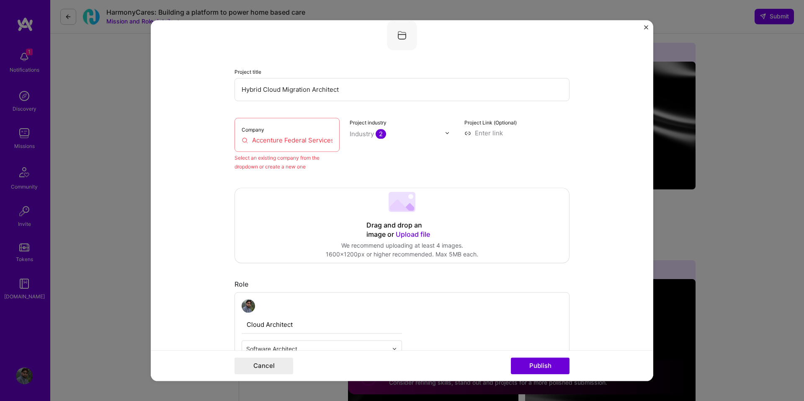
click at [306, 141] on input "Accenture Federal Services" at bounding box center [287, 140] width 91 height 9
drag, startPoint x: 279, startPoint y: 141, endPoint x: 394, endPoint y: 141, distance: 114.7
click at [394, 141] on div "Company Accenture Federal Services Select an existing company from the dropdown…" at bounding box center [401, 144] width 335 height 53
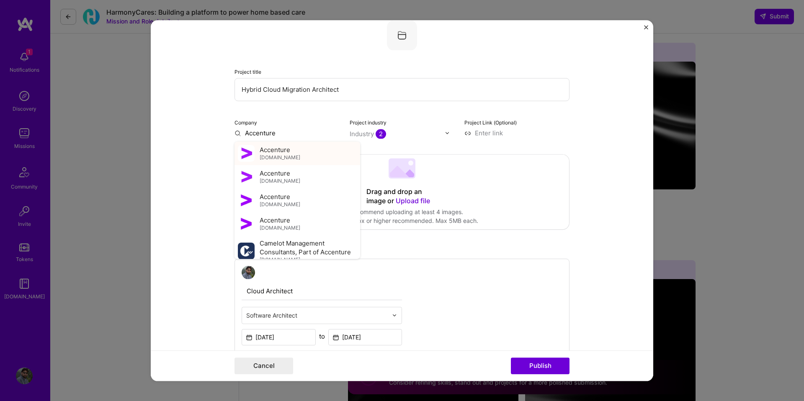
type input "Accenture"
click at [260, 157] on span "[DOMAIN_NAME]" at bounding box center [280, 157] width 41 height 7
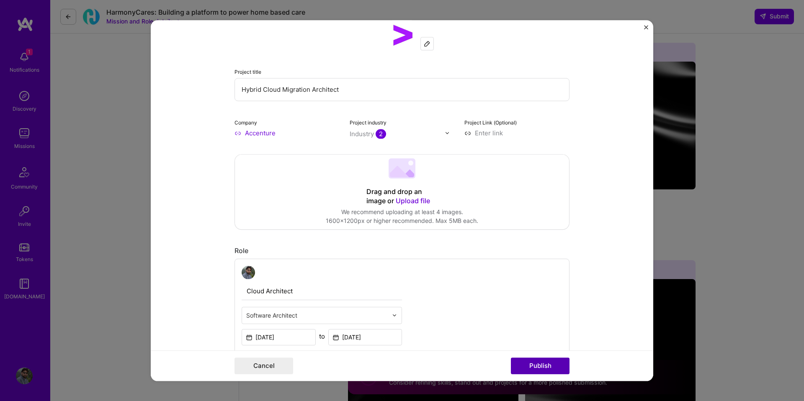
click at [532, 364] on button "Publish" at bounding box center [540, 365] width 59 height 17
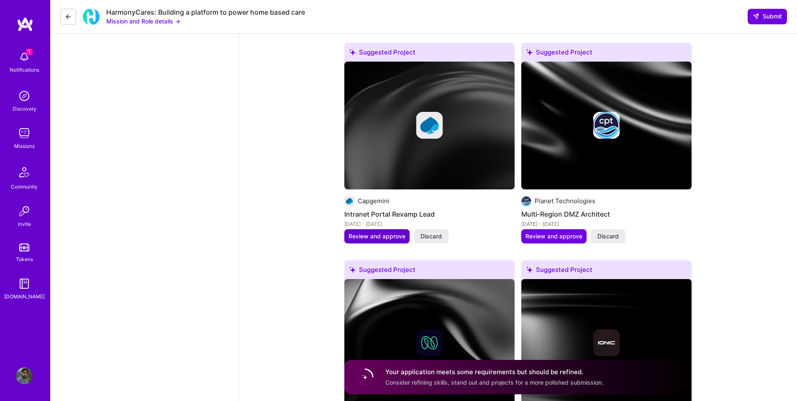
click at [396, 231] on button "Review and approve" at bounding box center [377, 236] width 65 height 14
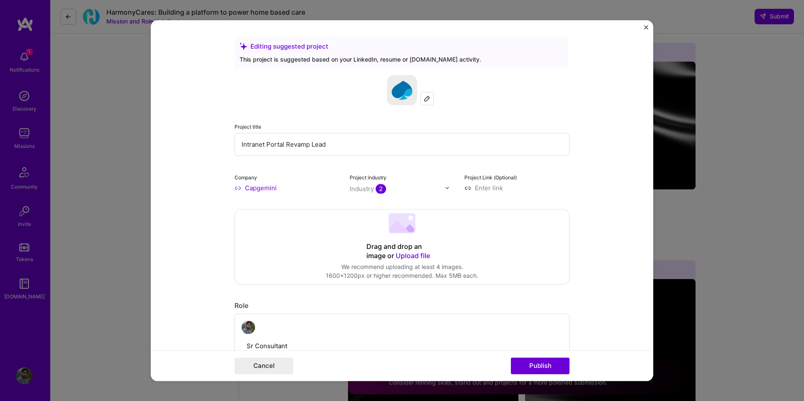
click at [528, 355] on div "Cancel Publish" at bounding box center [402, 365] width 502 height 31
click at [527, 362] on button "Publish" at bounding box center [540, 365] width 59 height 17
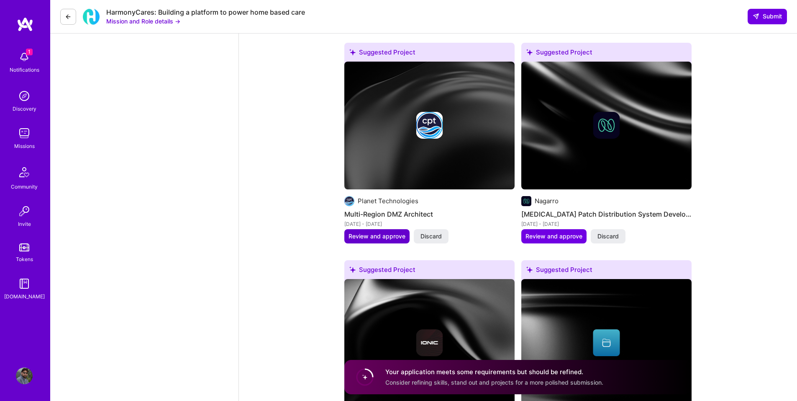
click at [386, 234] on span "Review and approve" at bounding box center [377, 236] width 57 height 8
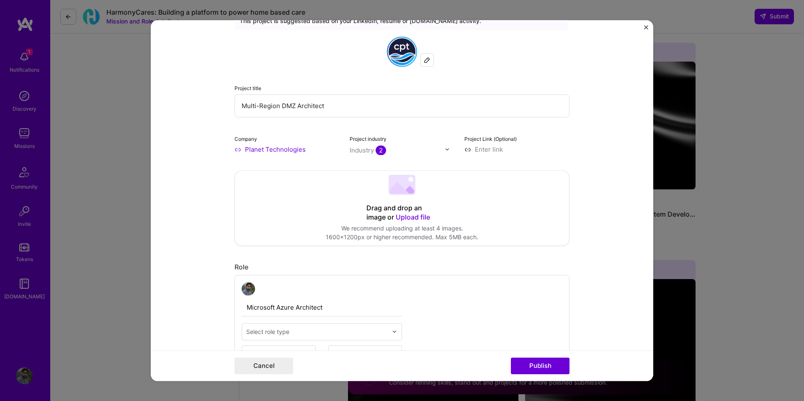
scroll to position [42, 0]
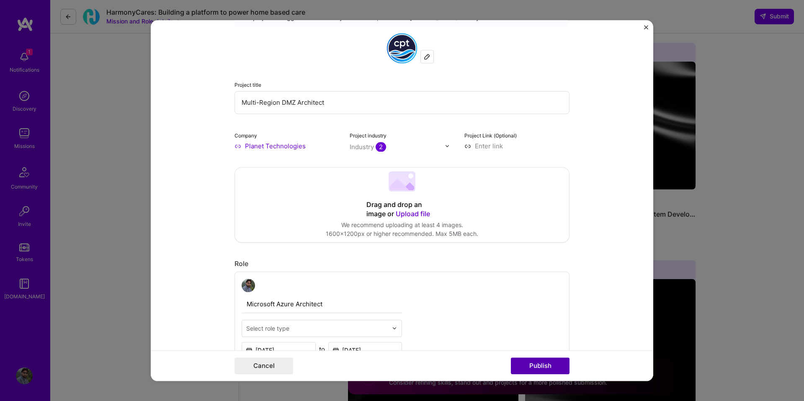
click at [523, 363] on button "Publish" at bounding box center [540, 365] width 59 height 17
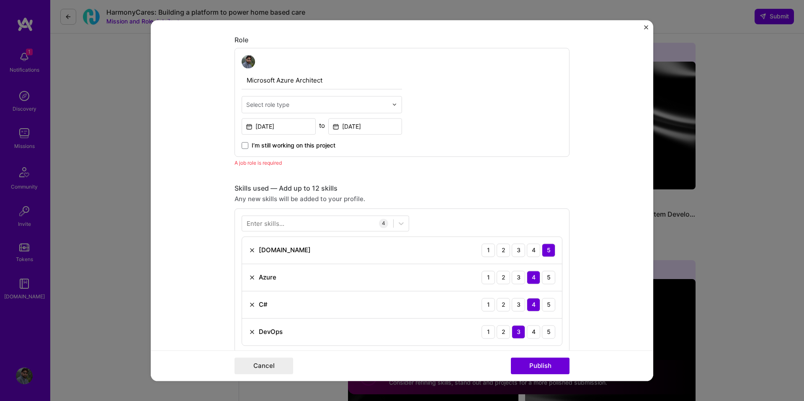
scroll to position [281, 0]
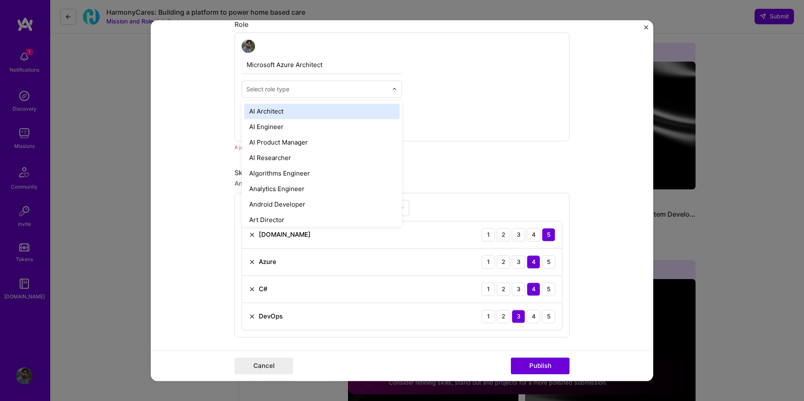
click at [306, 92] on input "text" at bounding box center [316, 89] width 141 height 9
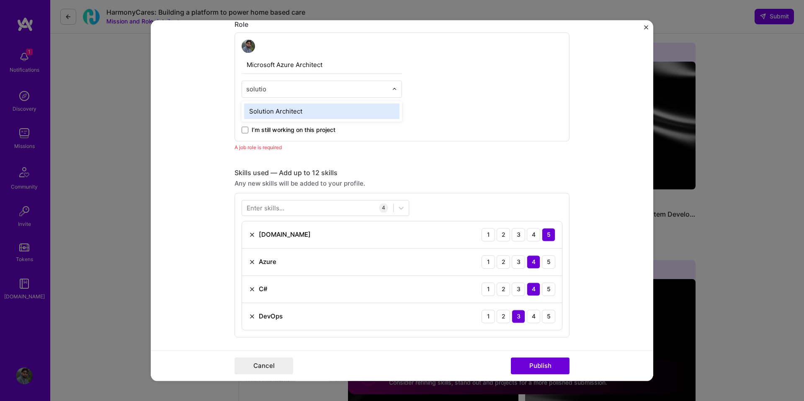
type input "solution"
click at [302, 107] on div "Solution Architect" at bounding box center [321, 110] width 155 height 15
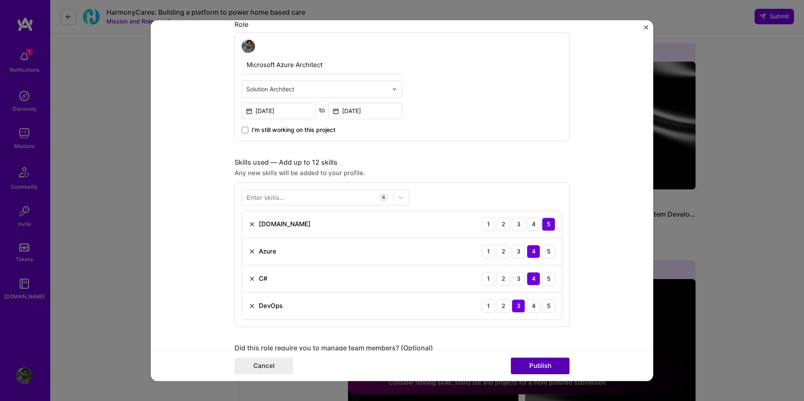
click at [538, 363] on button "Publish" at bounding box center [540, 365] width 59 height 17
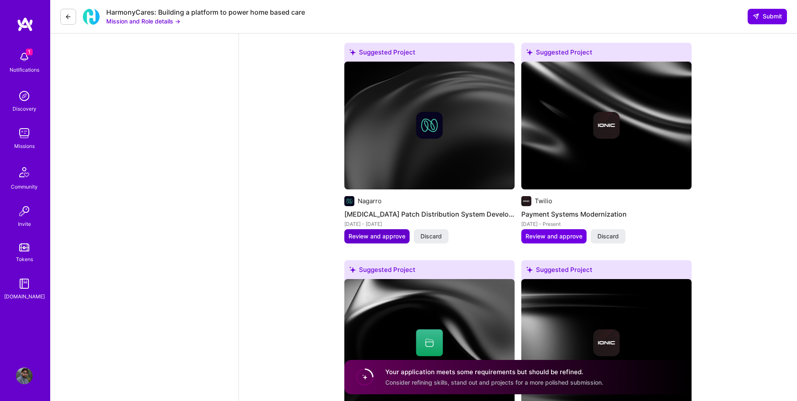
click at [389, 238] on span "Review and approve" at bounding box center [377, 236] width 57 height 8
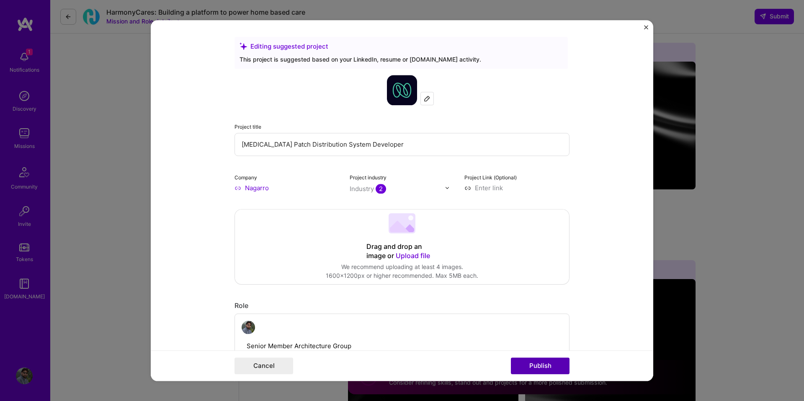
click at [532, 367] on button "Publish" at bounding box center [540, 365] width 59 height 17
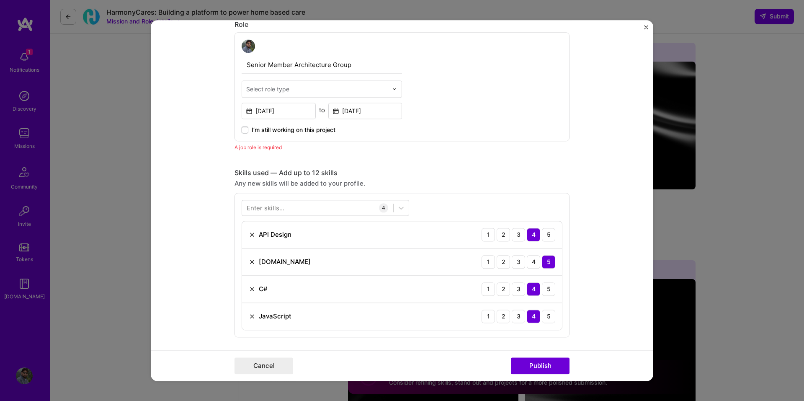
click at [307, 98] on div "Senior Member Architecture Group Select role type [DATE] to [DATE] I’m still wo…" at bounding box center [322, 86] width 160 height 95
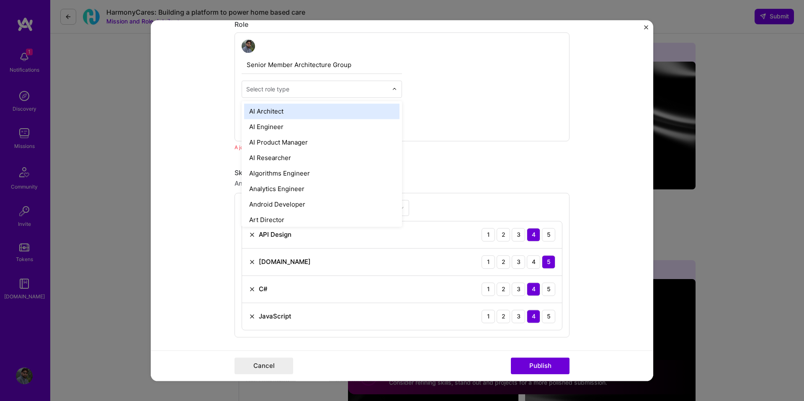
click at [308, 97] on div "Select role type" at bounding box center [317, 89] width 150 height 16
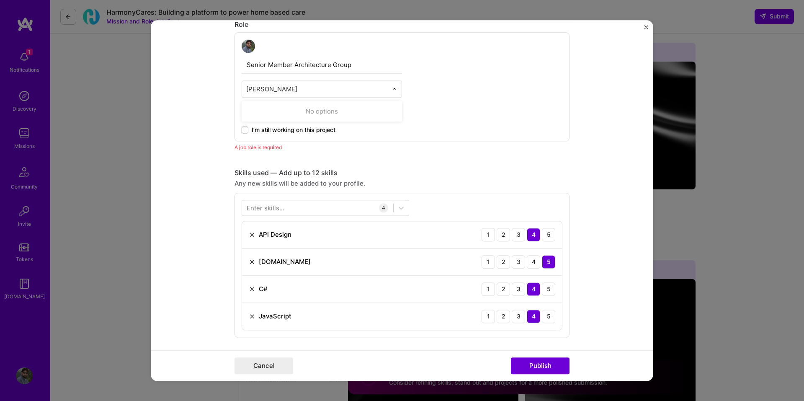
type input "back"
click at [307, 108] on div "Back-End Developer" at bounding box center [321, 110] width 155 height 15
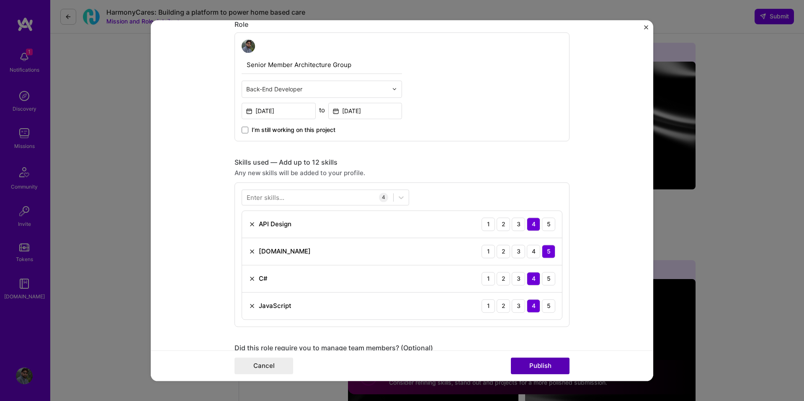
click at [549, 363] on button "Publish" at bounding box center [540, 365] width 59 height 17
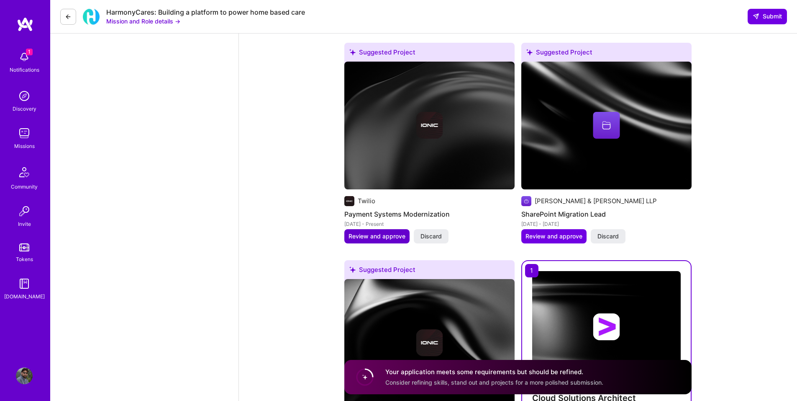
click at [383, 238] on span "Review and approve" at bounding box center [377, 236] width 57 height 8
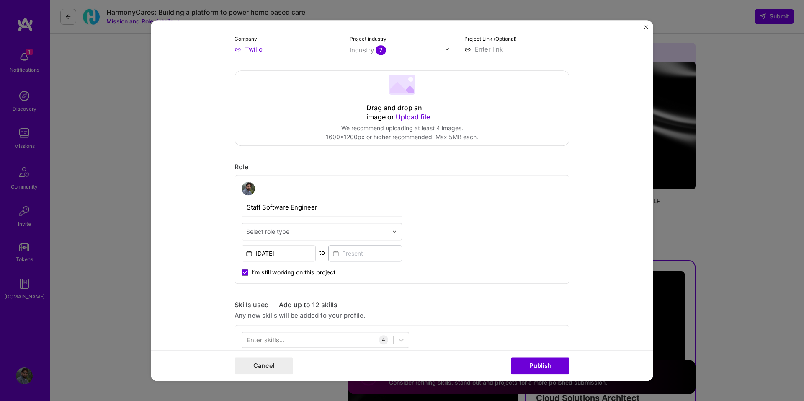
scroll to position [167, 0]
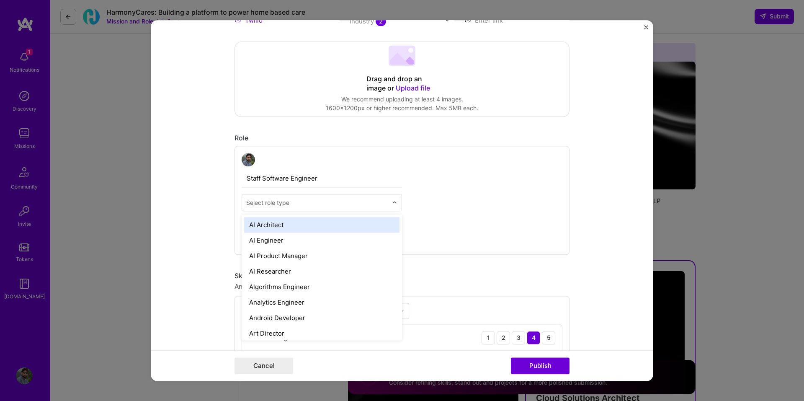
click at [307, 207] on div at bounding box center [316, 202] width 141 height 10
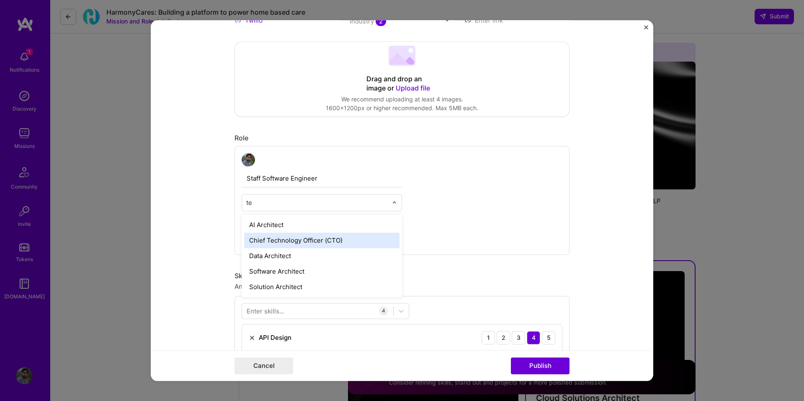
type input "t"
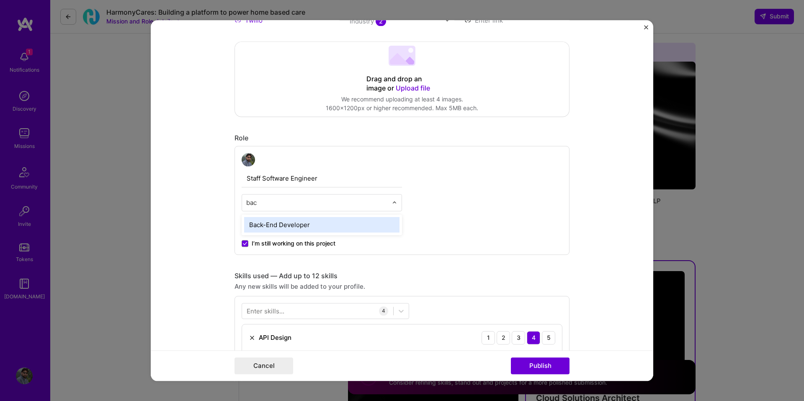
type input "back"
click at [337, 225] on div "Back-End Developer" at bounding box center [321, 224] width 155 height 15
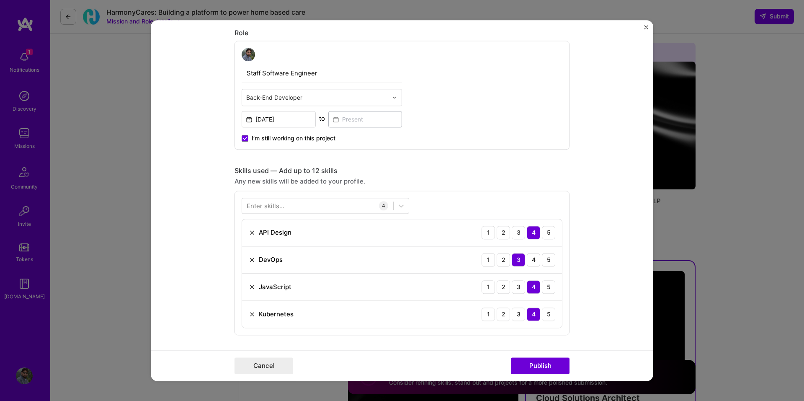
scroll to position [293, 0]
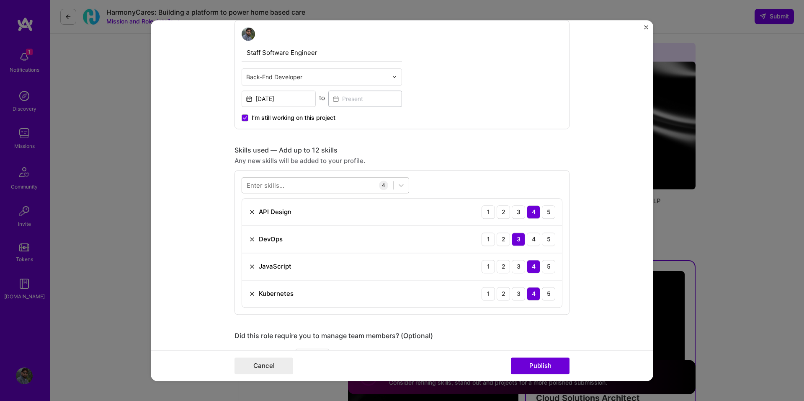
click at [294, 186] on div at bounding box center [317, 185] width 151 height 14
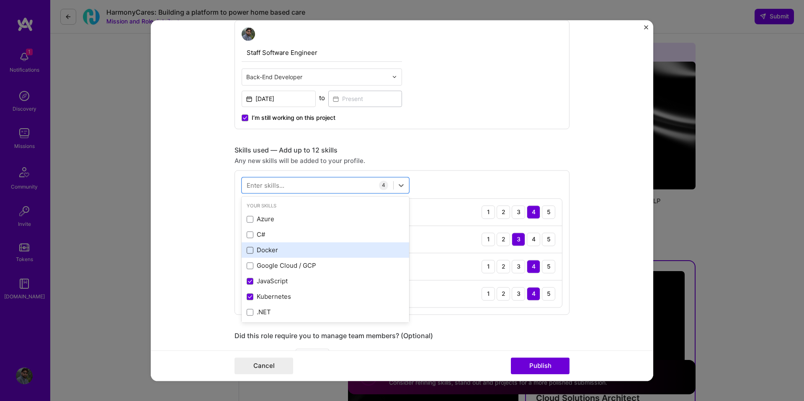
click at [247, 249] on span at bounding box center [250, 250] width 7 height 7
click at [0, 0] on input "checkbox" at bounding box center [0, 0] width 0 height 0
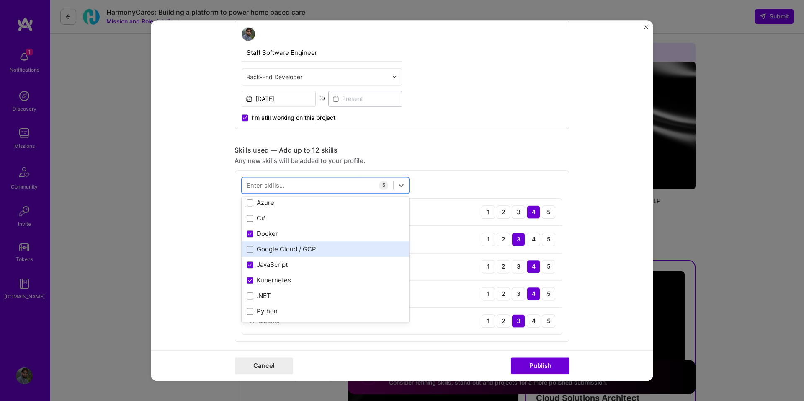
scroll to position [84, 0]
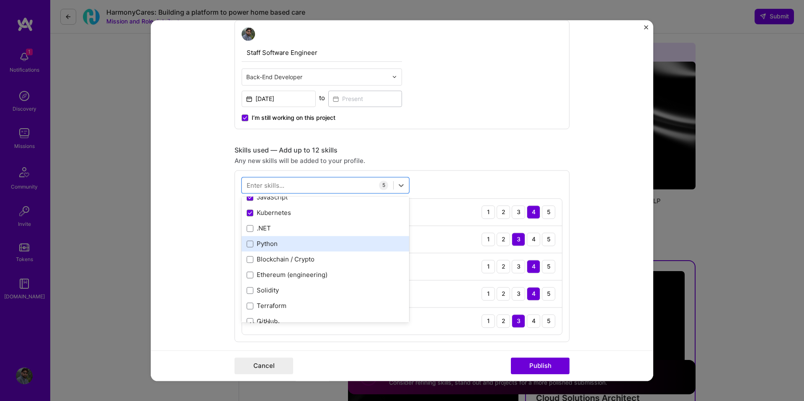
click at [267, 247] on div "Python" at bounding box center [325, 243] width 157 height 9
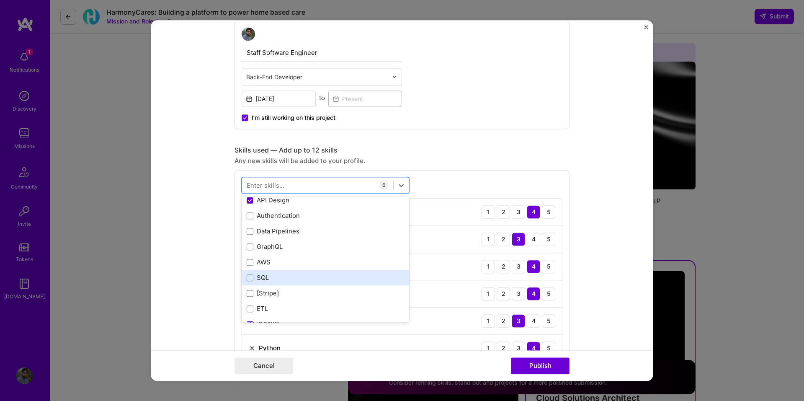
scroll to position [293, 0]
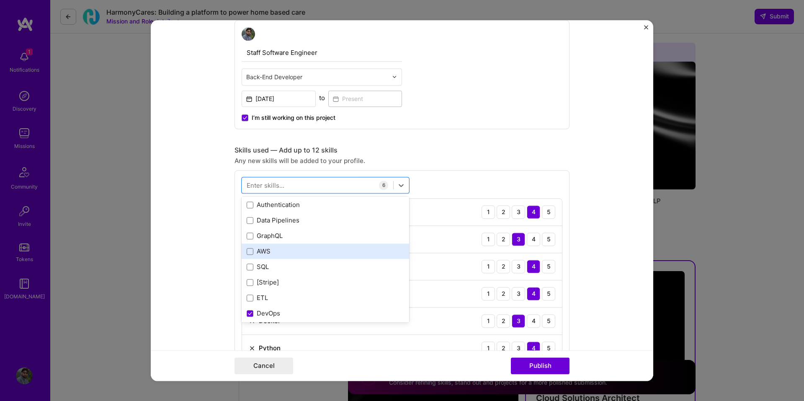
click at [260, 253] on div "AWS" at bounding box center [325, 251] width 157 height 9
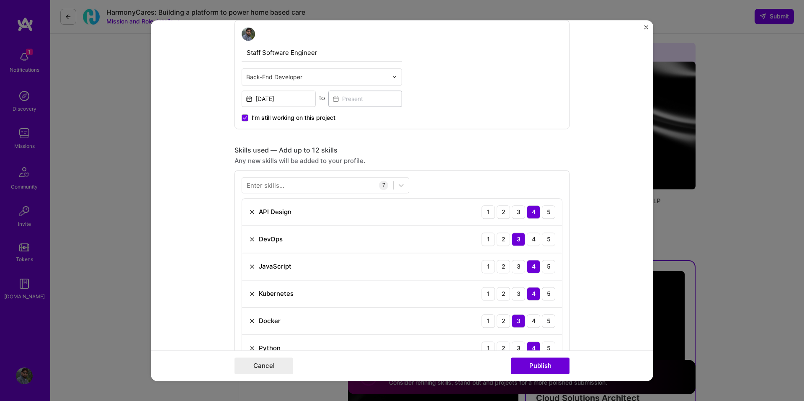
click at [586, 319] on form "Editing suggested project This project is suggested based on your LinkedIn, res…" at bounding box center [402, 200] width 502 height 360
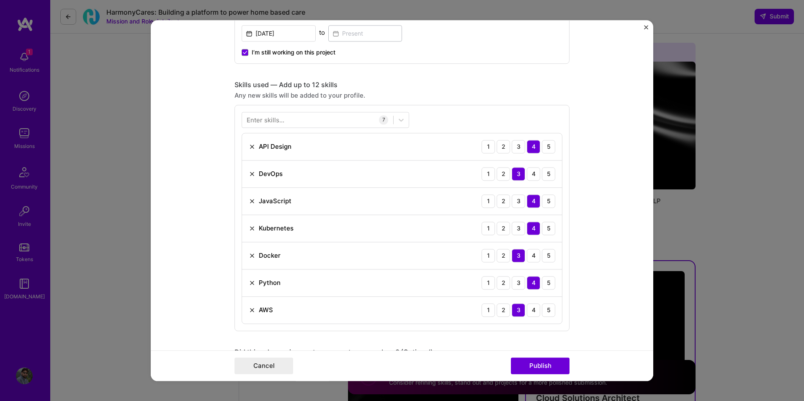
scroll to position [419, 0]
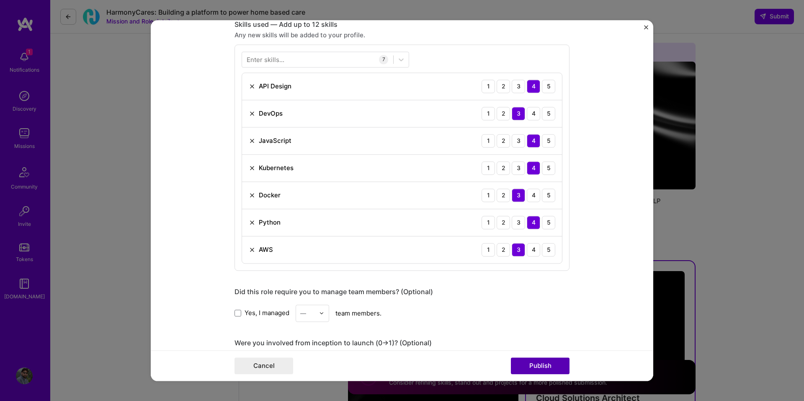
click at [538, 361] on button "Publish" at bounding box center [540, 365] width 59 height 17
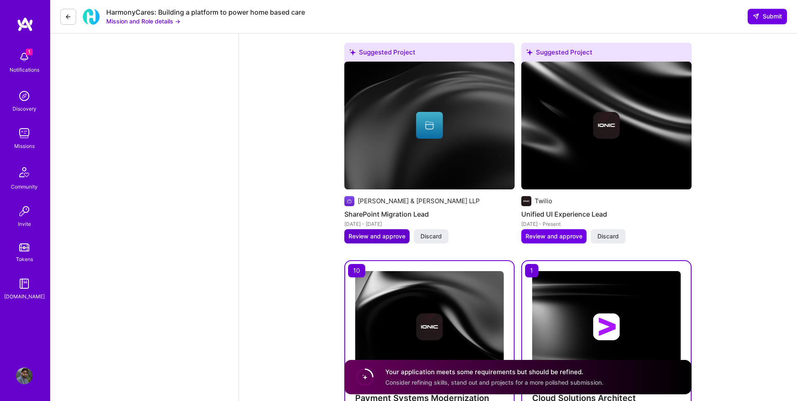
click at [376, 238] on span "Review and approve" at bounding box center [377, 236] width 57 height 8
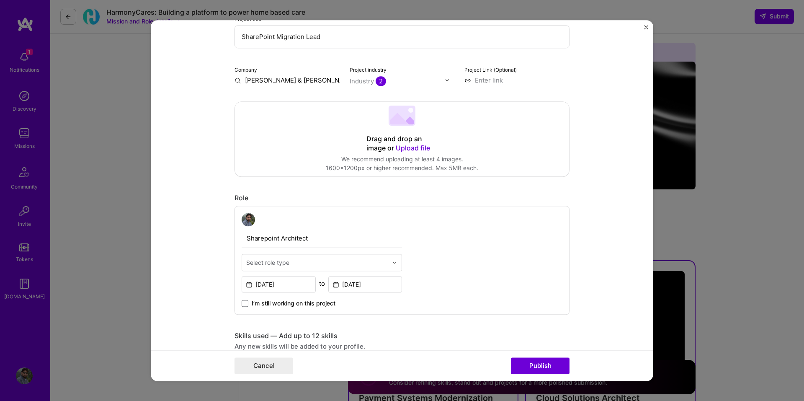
scroll to position [126, 0]
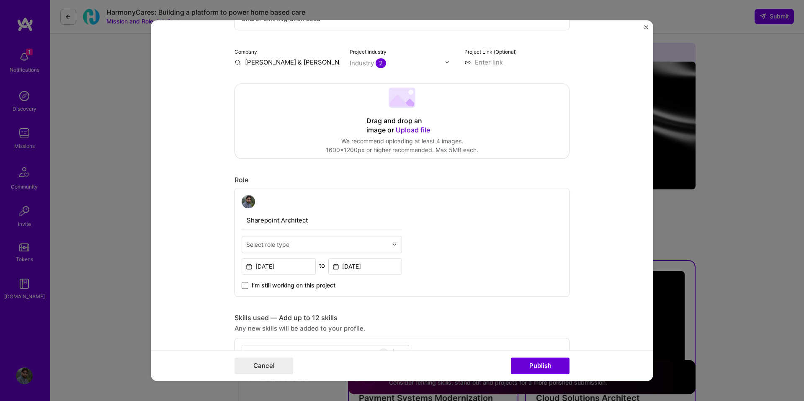
click at [306, 236] on div "Select role type" at bounding box center [317, 244] width 150 height 16
type input "solu"
click at [303, 269] on div "Solution Architect" at bounding box center [321, 266] width 155 height 15
click at [536, 363] on button "Publish" at bounding box center [540, 365] width 59 height 17
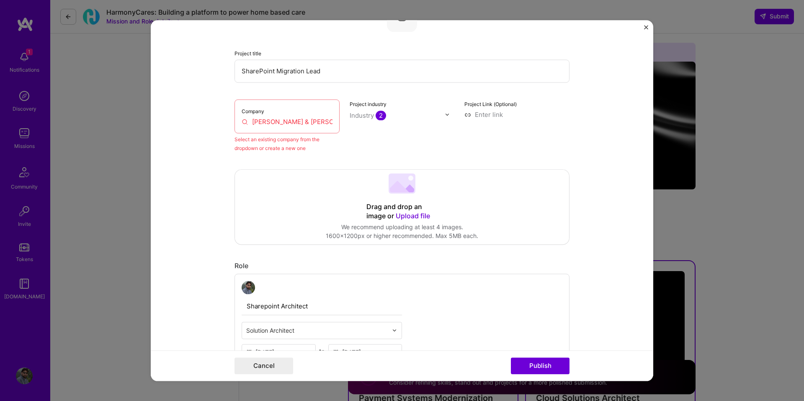
scroll to position [55, 0]
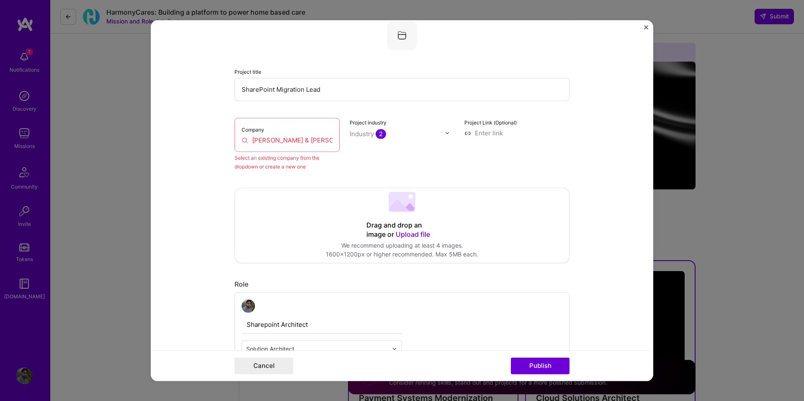
click at [318, 144] on input "[PERSON_NAME] & [PERSON_NAME] LLP" at bounding box center [287, 140] width 91 height 9
click at [332, 132] on div "Company [PERSON_NAME] & [PERSON_NAME] LLP" at bounding box center [286, 135] width 105 height 34
click at [313, 138] on input "[PERSON_NAME] & [PERSON_NAME] LLP" at bounding box center [287, 140] width 91 height 9
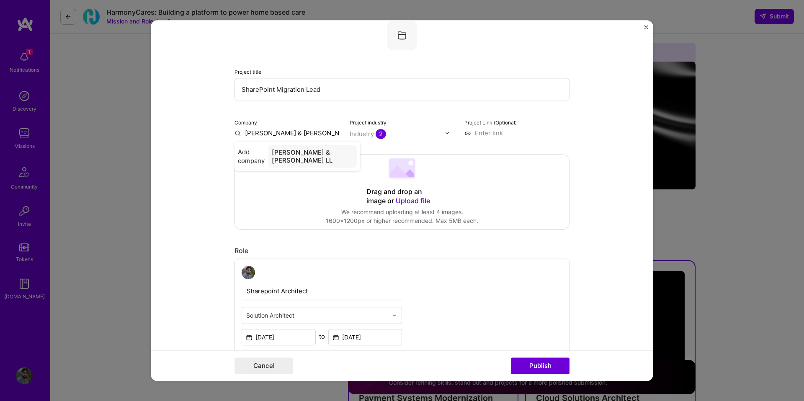
type input "[PERSON_NAME] & [PERSON_NAME] LLP"
click at [303, 154] on div "[PERSON_NAME] & [PERSON_NAME] LLP" at bounding box center [312, 156] width 89 height 23
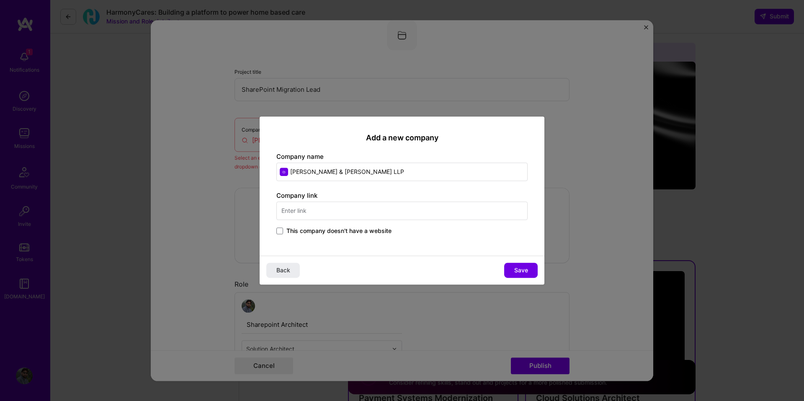
click at [334, 209] on input "text" at bounding box center [401, 210] width 251 height 18
paste input "[URL][DOMAIN_NAME]"
type input "[URL][DOMAIN_NAME]"
click at [522, 268] on span "Save" at bounding box center [521, 270] width 14 height 8
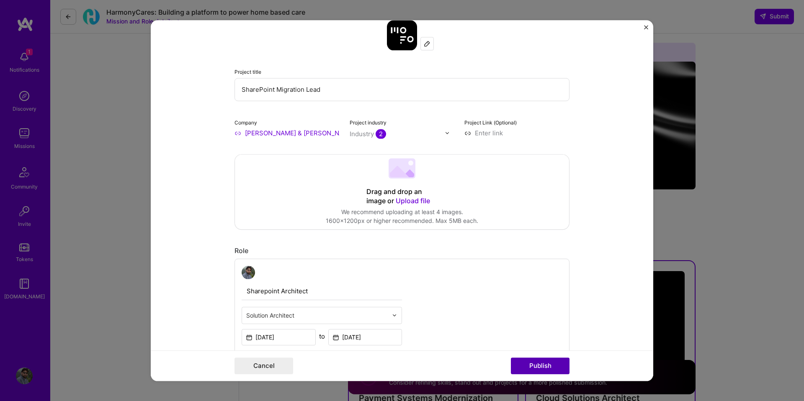
click at [530, 364] on button "Publish" at bounding box center [540, 365] width 59 height 17
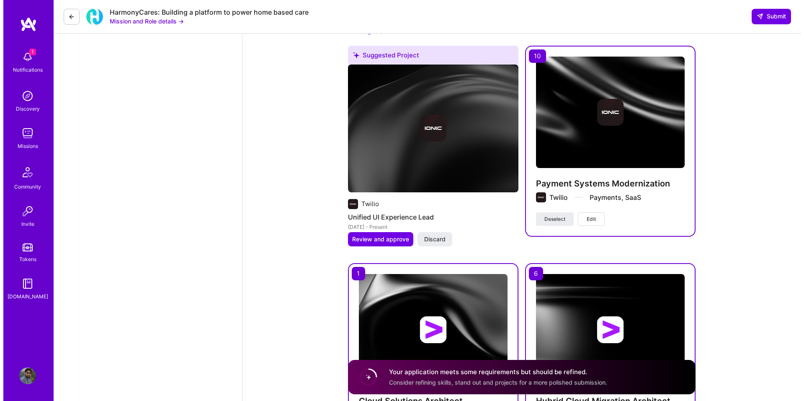
scroll to position [921, 0]
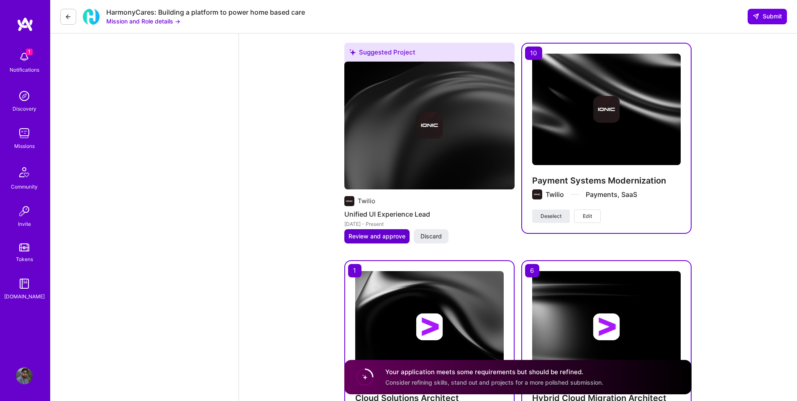
click at [378, 238] on span "Review and approve" at bounding box center [377, 236] width 57 height 8
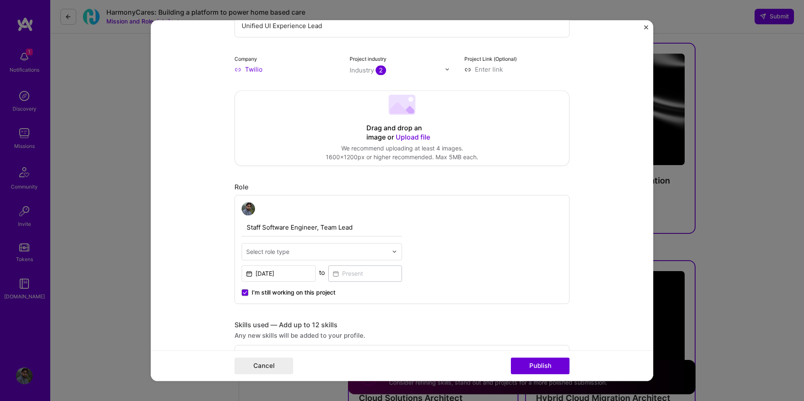
scroll to position [126, 0]
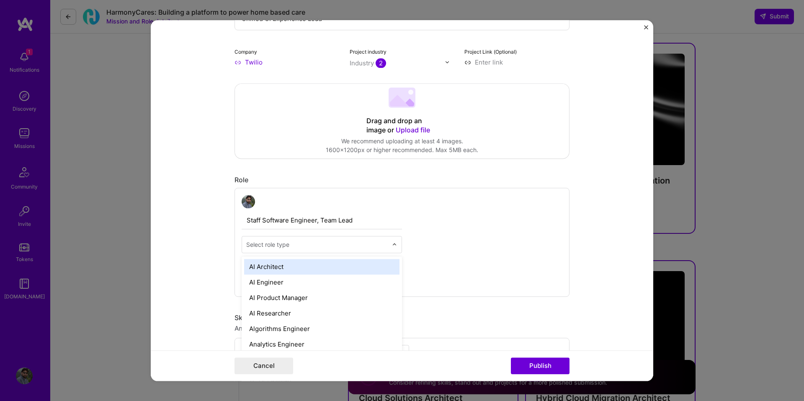
click at [327, 238] on div "Select role type" at bounding box center [317, 244] width 150 height 16
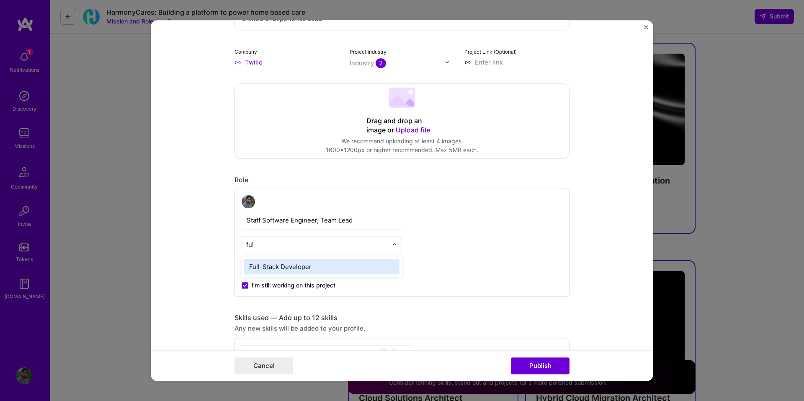
type input "full"
click at [323, 263] on div "Full-Stack Developer" at bounding box center [321, 266] width 155 height 15
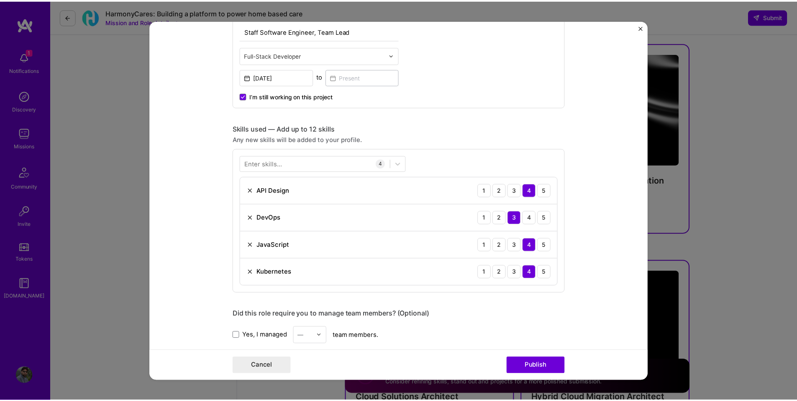
scroll to position [335, 0]
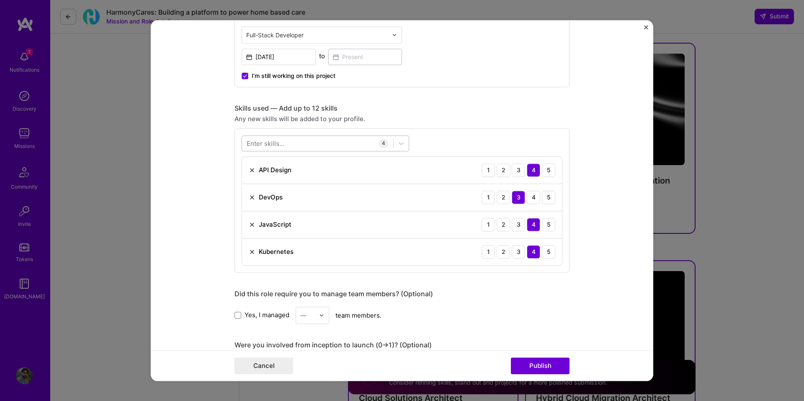
click at [309, 147] on div at bounding box center [317, 143] width 151 height 14
click at [255, 208] on div "React" at bounding box center [325, 208] width 157 height 9
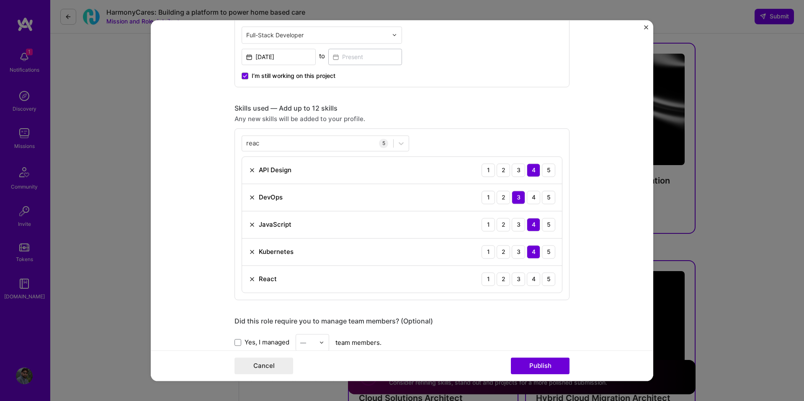
click at [458, 141] on div "reac reac 5 API Design 1 2 3 4 5 DevOps 1 2 3 4 5 JavaScript 1 2 3 4 5 Kubernet…" at bounding box center [401, 214] width 335 height 172
click at [307, 141] on div "reac reac" at bounding box center [317, 143] width 151 height 14
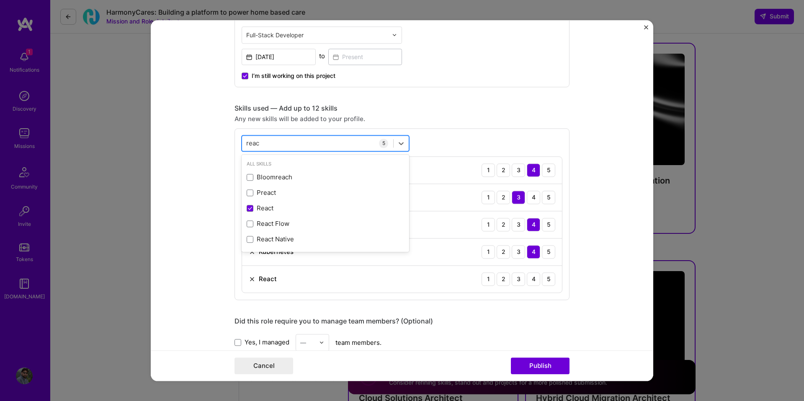
click at [307, 141] on div "reac reac" at bounding box center [317, 143] width 151 height 14
type input "r"
click at [268, 179] on div "AWS" at bounding box center [325, 177] width 157 height 9
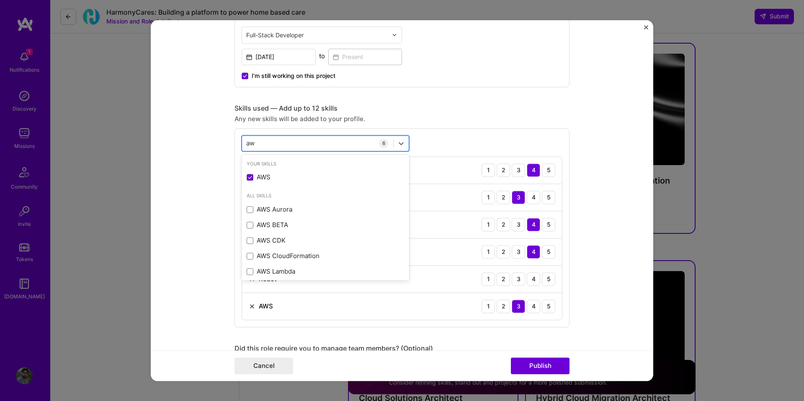
type input "a"
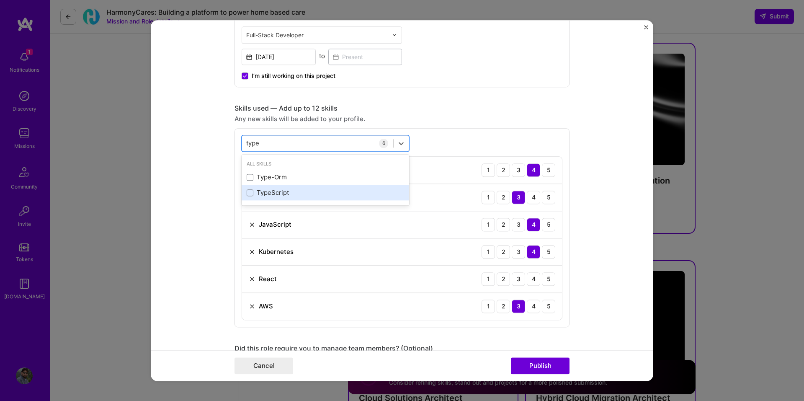
click at [252, 192] on div "TypeScript" at bounding box center [325, 192] width 157 height 9
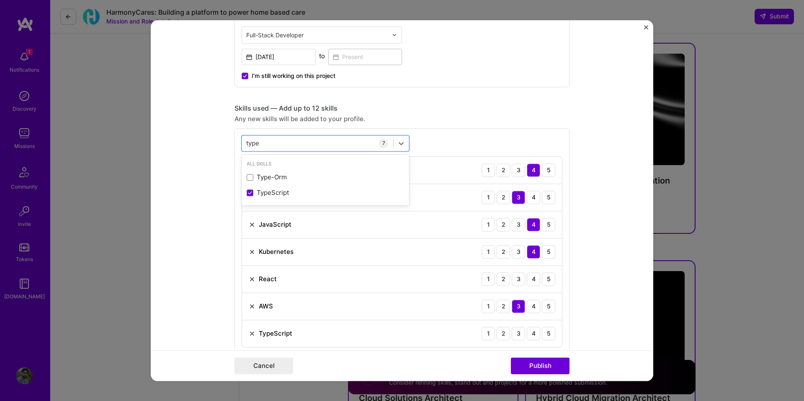
type input "type"
click at [503, 129] on div "option TypeScript, selected. option Type-Orm focused, 0 of 2. 2 results availab…" at bounding box center [401, 241] width 335 height 226
click at [516, 334] on div "3" at bounding box center [518, 333] width 13 height 13
click at [514, 279] on div "3" at bounding box center [518, 278] width 13 height 13
click at [543, 364] on button "Publish" at bounding box center [540, 365] width 59 height 17
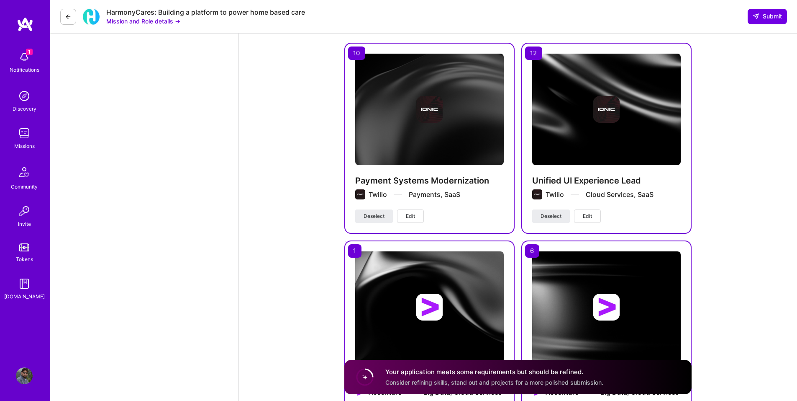
click at [291, 167] on div "DevOps Engineer role description As a DevOps Engineer at [GEOGRAPHIC_DATA], you…" at bounding box center [518, 222] width 558 height 2221
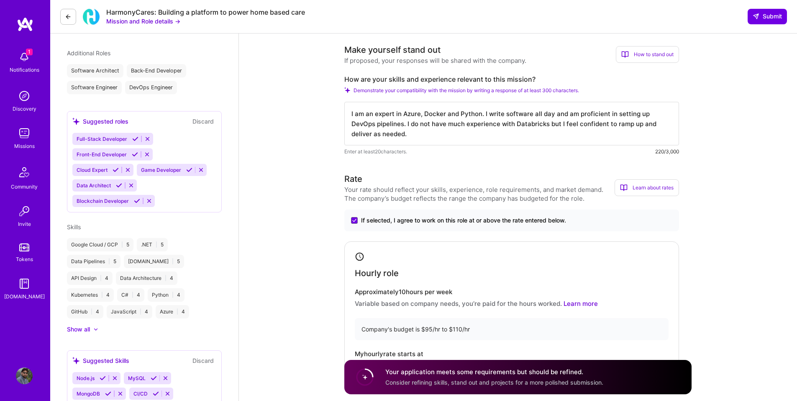
scroll to position [126, 0]
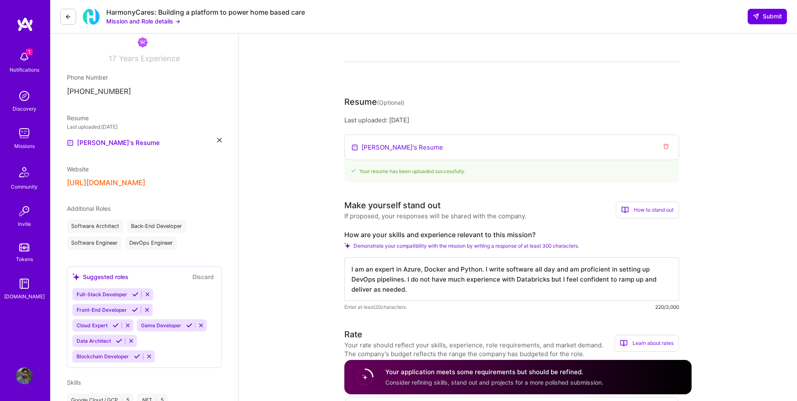
click at [761, 21] on button "Submit" at bounding box center [767, 16] width 39 height 15
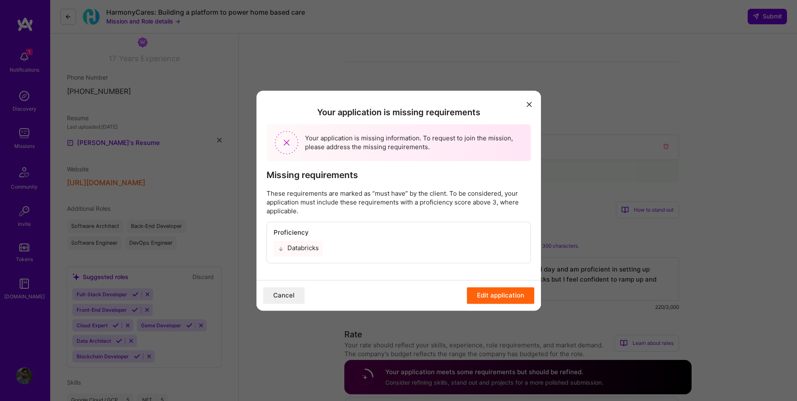
click at [293, 251] on div "Databricks" at bounding box center [298, 248] width 49 height 15
click at [500, 294] on button "Edit application" at bounding box center [500, 295] width 67 height 17
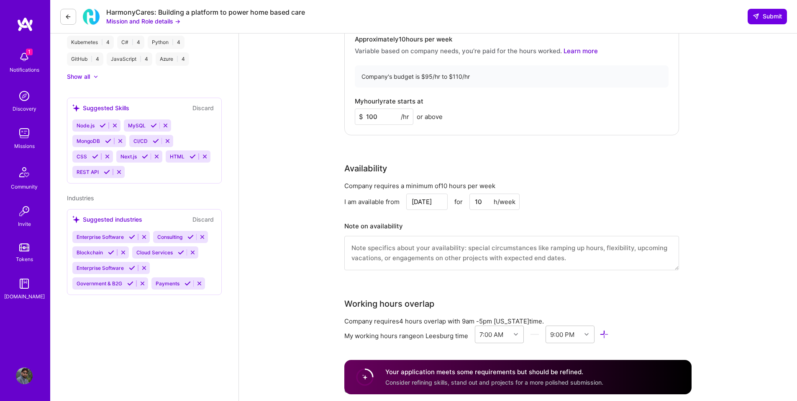
scroll to position [502, 0]
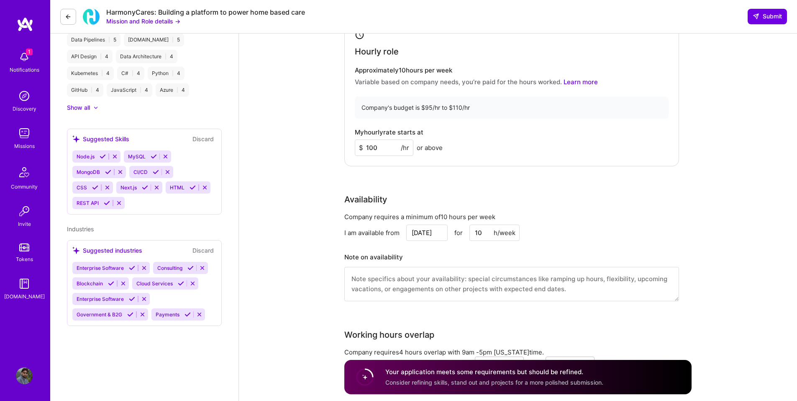
click at [155, 157] on icon at bounding box center [154, 156] width 6 height 6
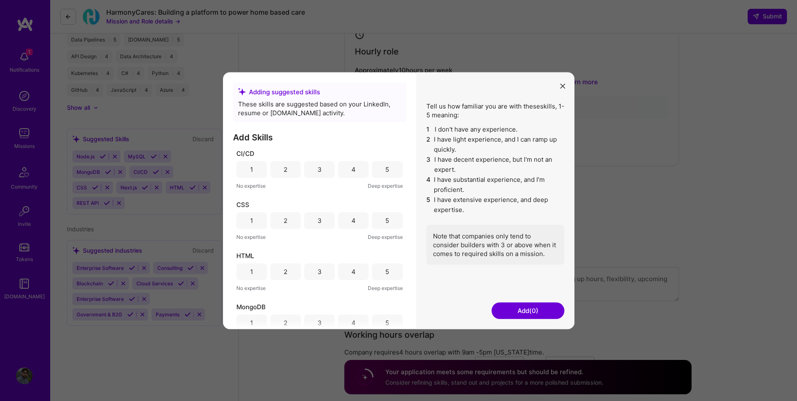
click at [315, 174] on div "3" at bounding box center [319, 169] width 31 height 17
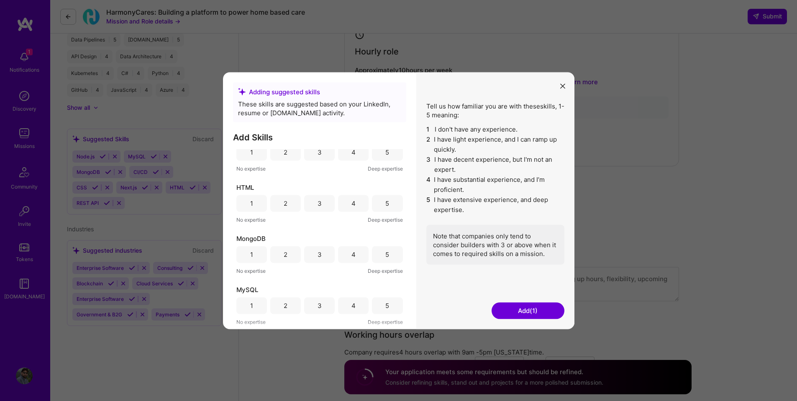
scroll to position [42, 0]
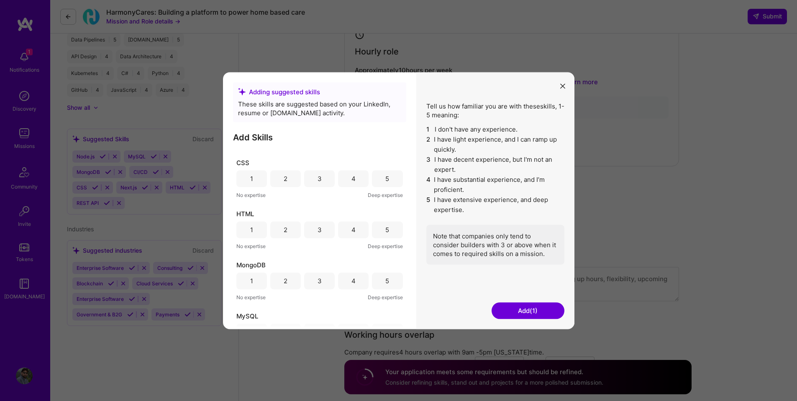
click at [318, 182] on div "3" at bounding box center [320, 178] width 4 height 9
click at [354, 226] on div "4" at bounding box center [353, 229] width 31 height 17
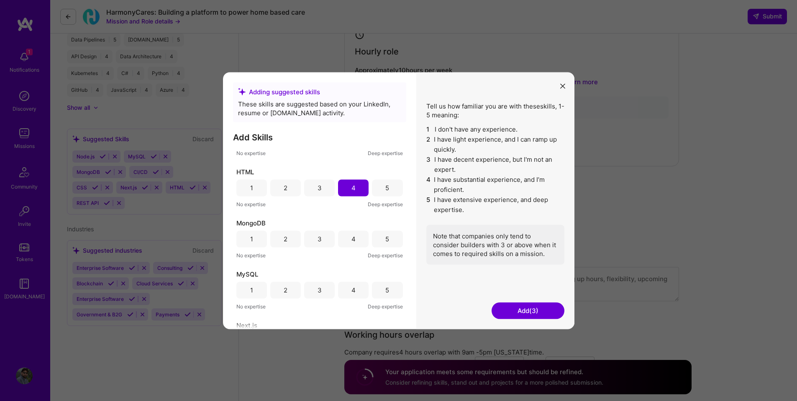
click at [284, 242] on div "2" at bounding box center [286, 238] width 4 height 9
click at [346, 294] on div "4" at bounding box center [353, 289] width 31 height 17
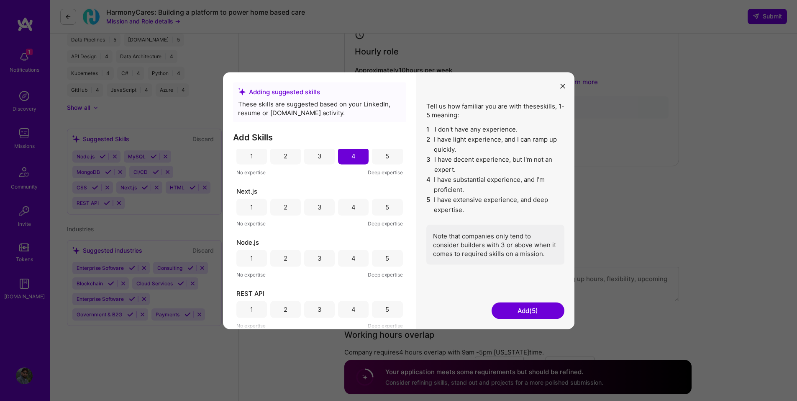
scroll to position [219, 0]
click at [259, 208] on div "1" at bounding box center [252, 206] width 31 height 17
click at [310, 260] on div "3" at bounding box center [319, 257] width 31 height 17
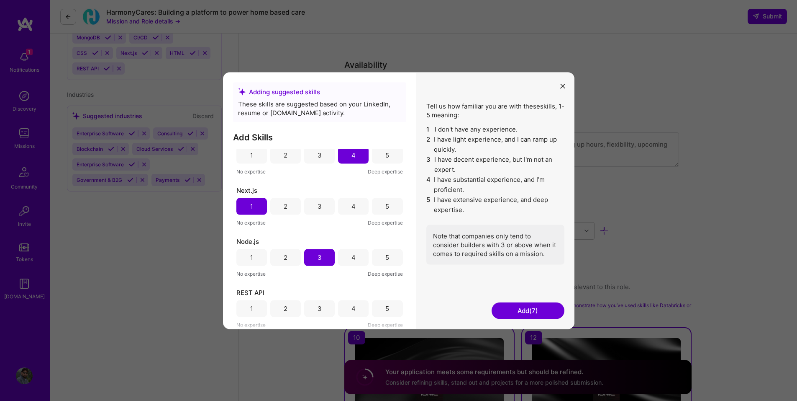
scroll to position [670, 0]
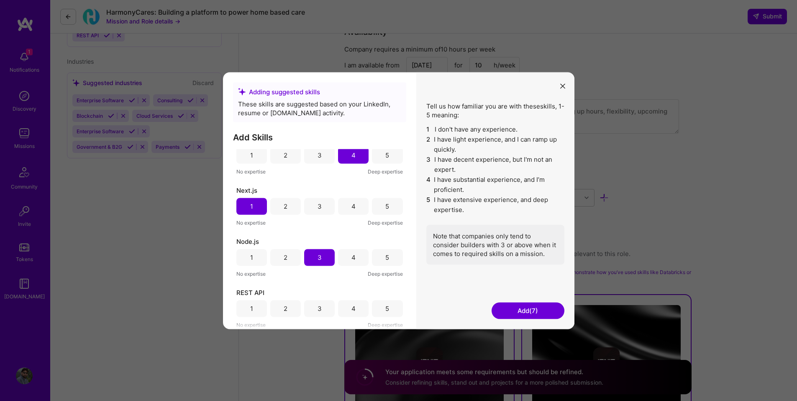
click at [386, 308] on div "5" at bounding box center [388, 308] width 4 height 9
click at [519, 313] on button "Add (8)" at bounding box center [528, 310] width 73 height 17
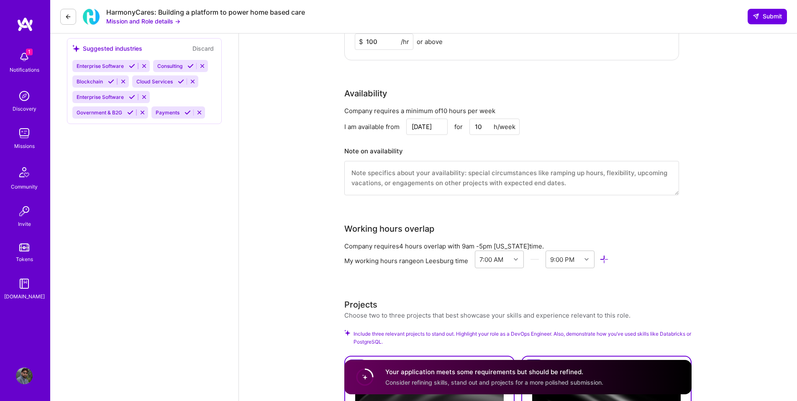
scroll to position [544, 0]
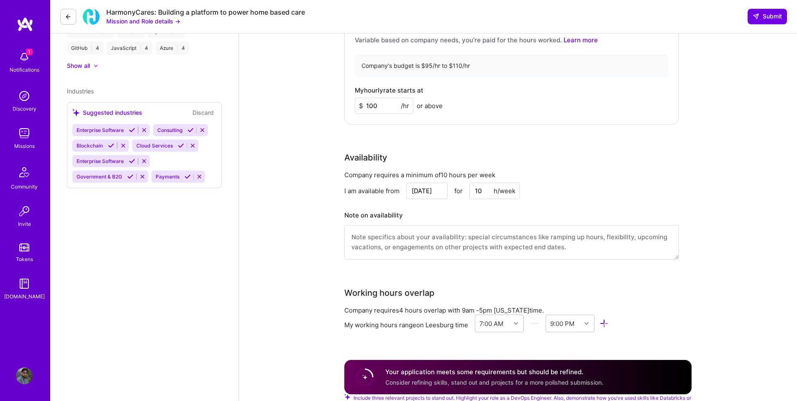
click at [131, 131] on icon at bounding box center [132, 130] width 6 height 6
click at [180, 144] on icon at bounding box center [181, 145] width 6 height 6
click at [188, 161] on icon at bounding box center [188, 161] width 6 height 6
click at [192, 131] on icon at bounding box center [191, 130] width 6 height 6
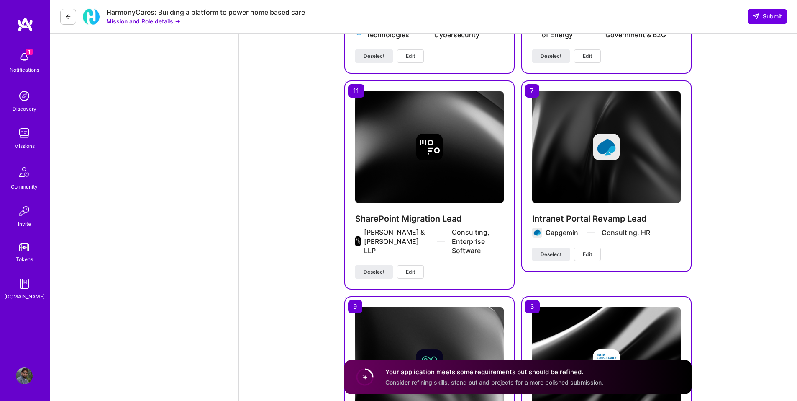
scroll to position [1507, 0]
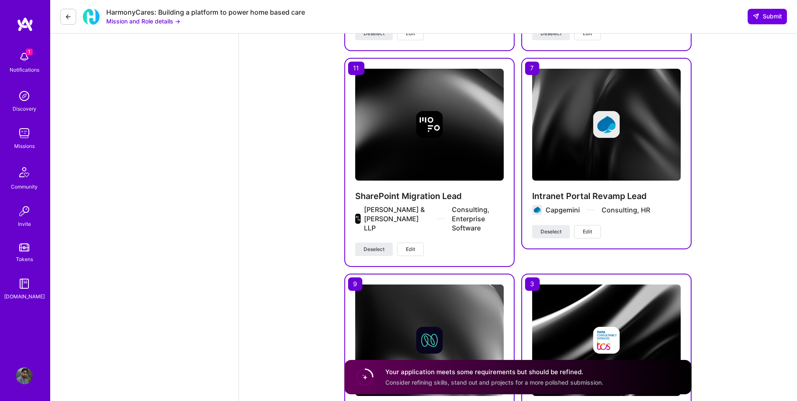
drag, startPoint x: 728, startPoint y: 87, endPoint x: 731, endPoint y: 72, distance: 15.2
click at [764, 16] on span "Submit" at bounding box center [767, 16] width 29 height 8
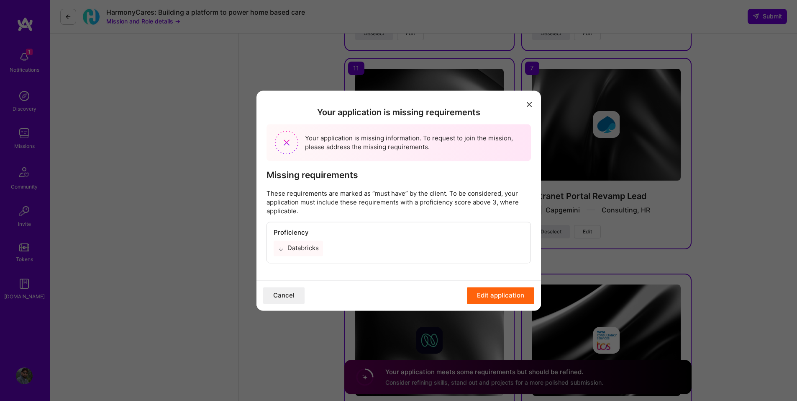
click at [288, 251] on div "Databricks" at bounding box center [298, 248] width 49 height 15
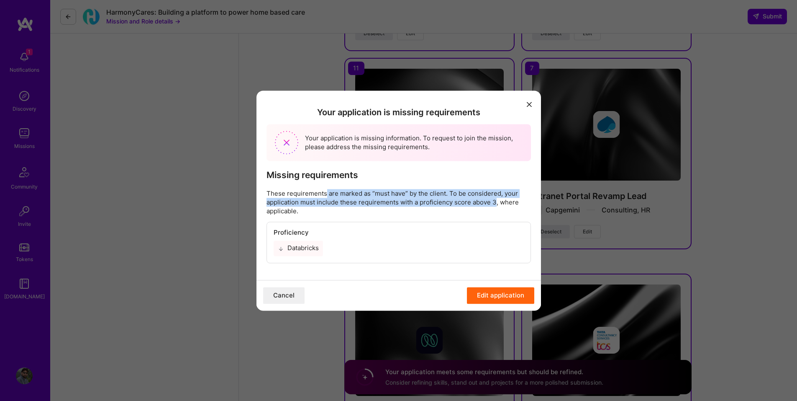
drag, startPoint x: 329, startPoint y: 195, endPoint x: 495, endPoint y: 202, distance: 166.8
click at [495, 202] on p "These requirements are marked as “must have” by the client. To be considered, y…" at bounding box center [399, 202] width 265 height 26
click at [424, 201] on p "These requirements are marked as “must have” by the client. To be considered, y…" at bounding box center [399, 202] width 265 height 26
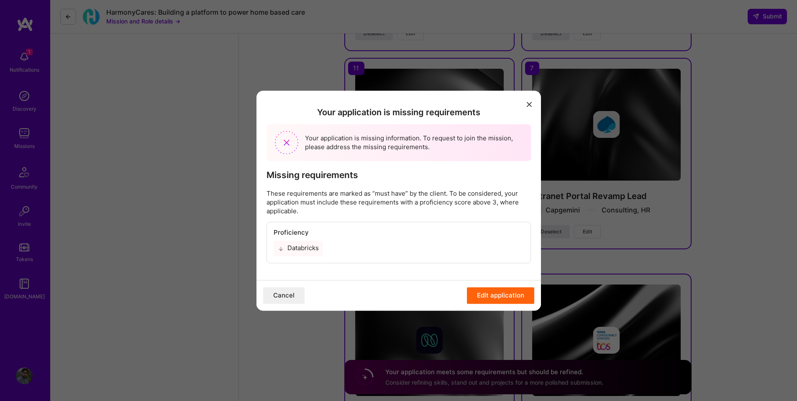
click at [288, 297] on button "Cancel" at bounding box center [283, 295] width 41 height 17
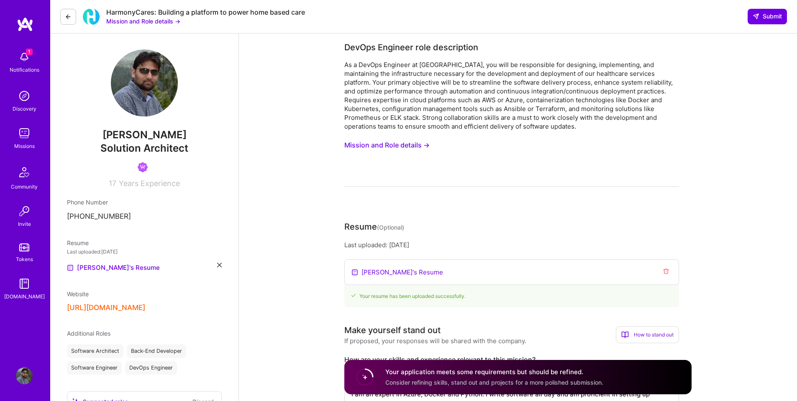
scroll to position [0, 0]
